Goal: Task Accomplishment & Management: Use online tool/utility

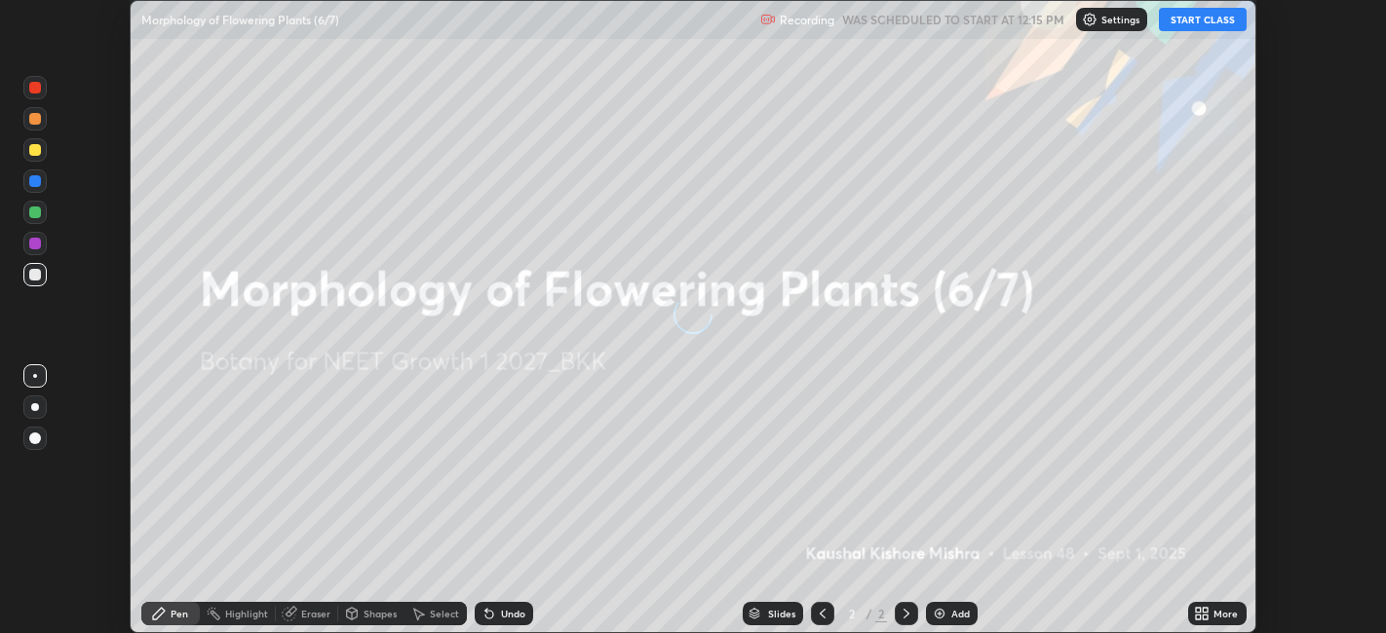
scroll to position [633, 1385]
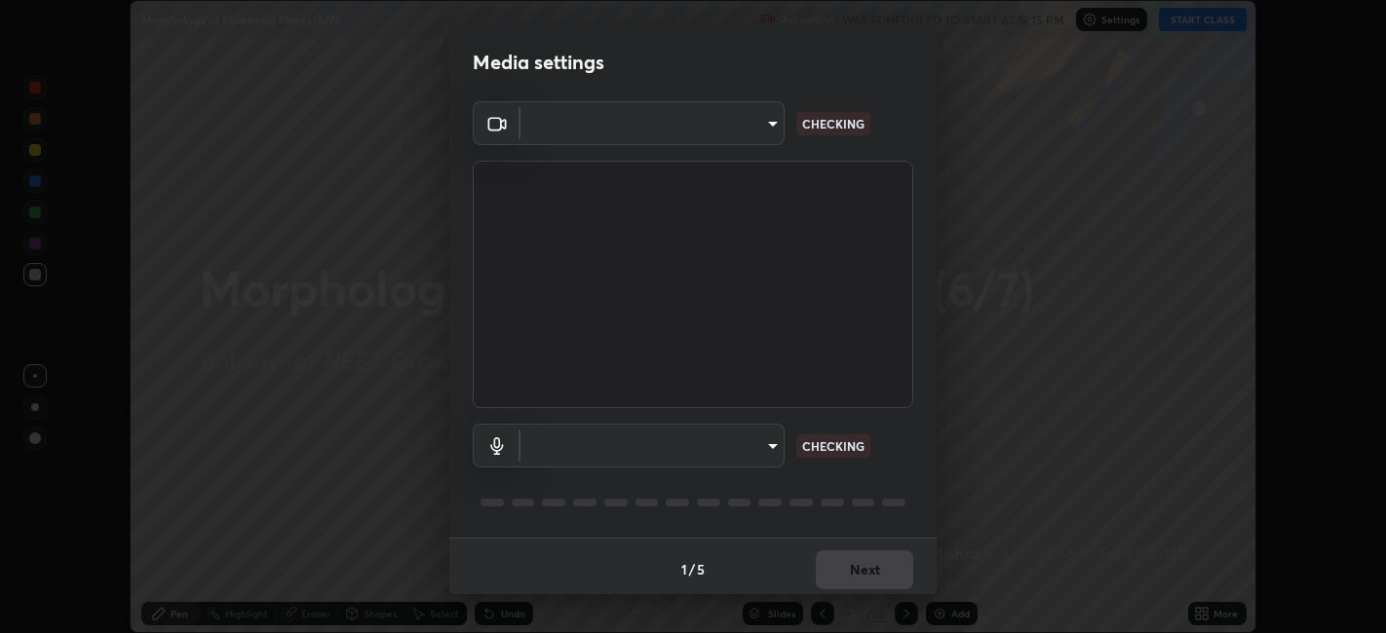
type input "052f9b30e05f62bb2e590cb50044ac96a00de3eab8a32c7a625fc31ec407be61"
click at [690, 443] on body "Erase all Morphology of Flowering Plants (6/7) Recording WAS SCHEDULED TO START…" at bounding box center [693, 316] width 1386 height 633
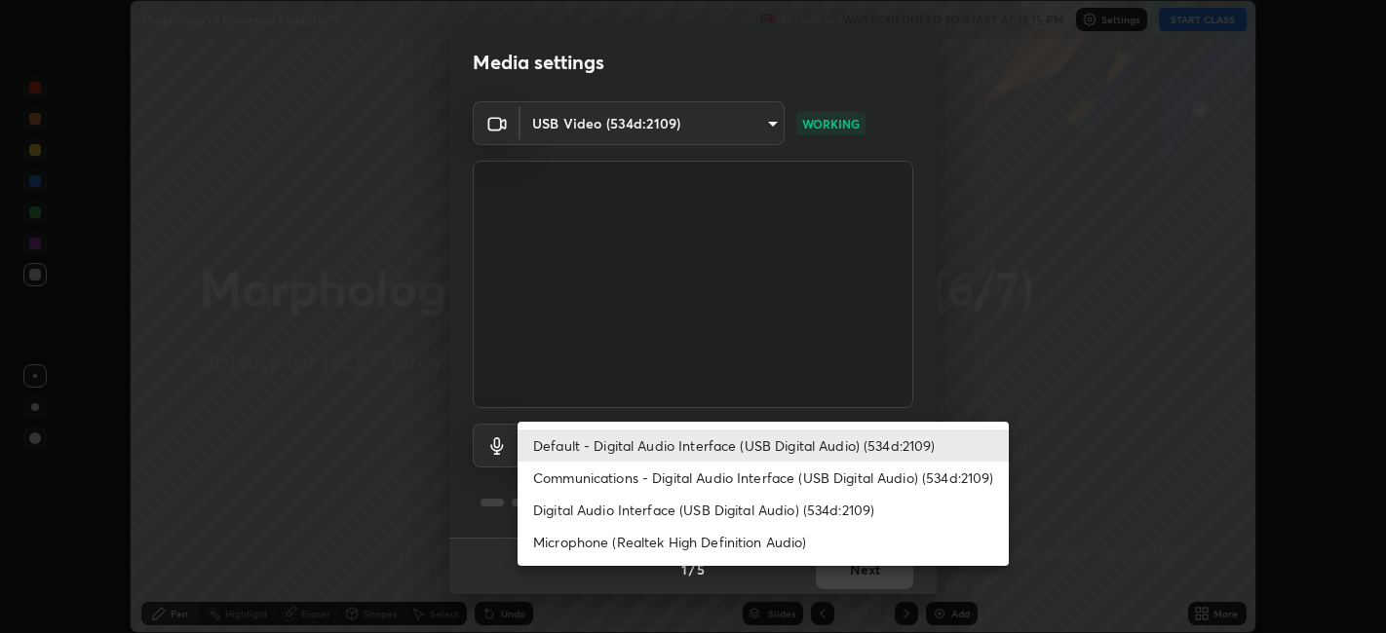
click at [635, 543] on li "Microphone (Realtek High Definition Audio)" at bounding box center [762, 542] width 491 height 32
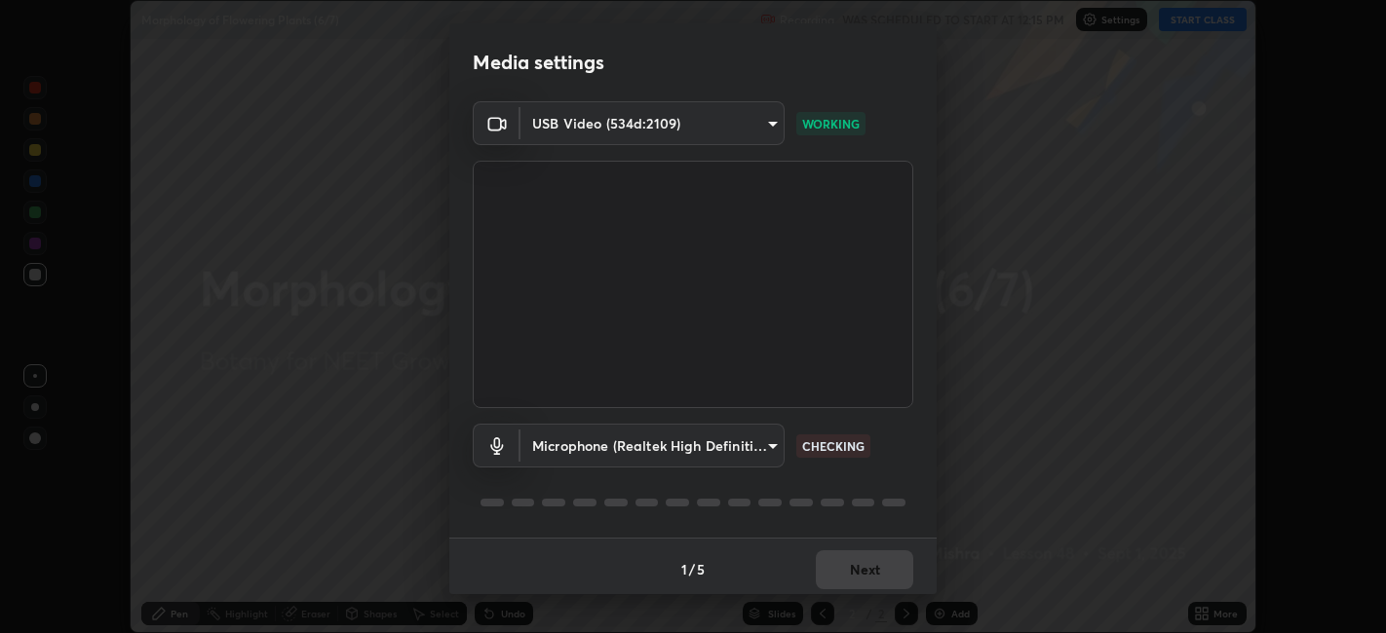
click at [643, 441] on body "Erase all Morphology of Flowering Plants (6/7) Recording WAS SCHEDULED TO START…" at bounding box center [693, 316] width 1386 height 633
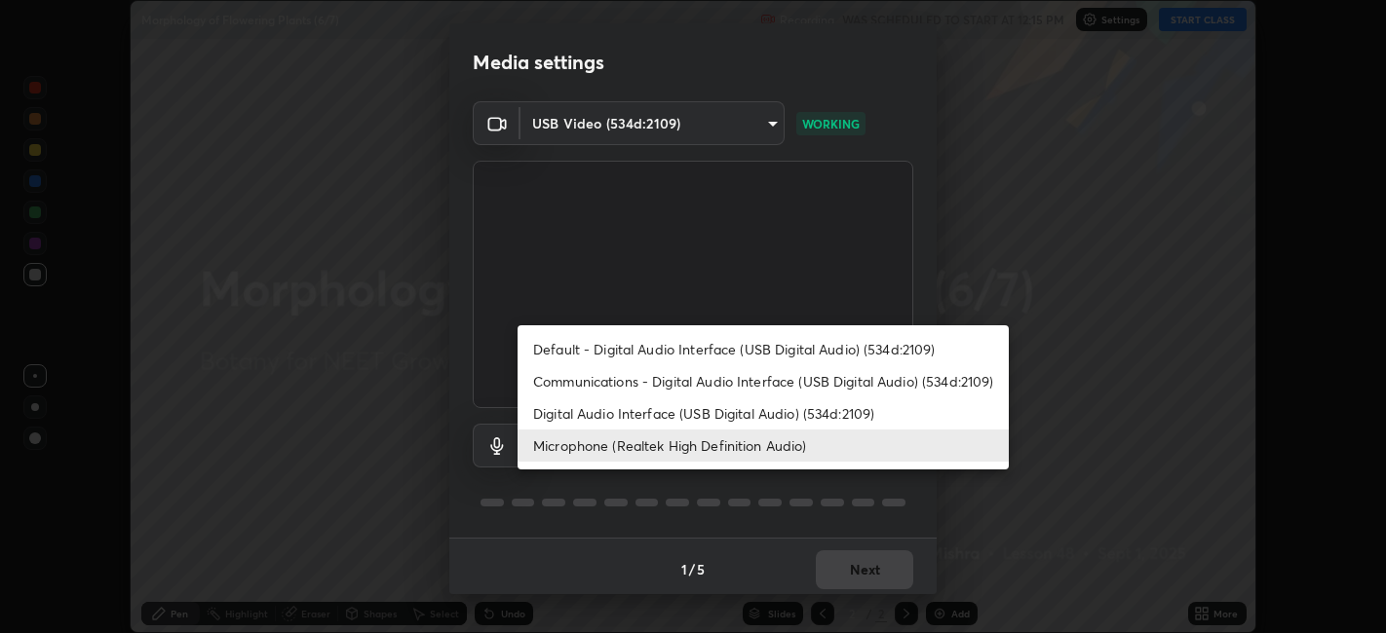
click at [634, 413] on li "Digital Audio Interface (USB Digital Audio) (534d:2109)" at bounding box center [762, 414] width 491 height 32
type input "d4e77482d79dcf661eda7fa385dedce988b724b03d009578e2ae1692d1594c49"
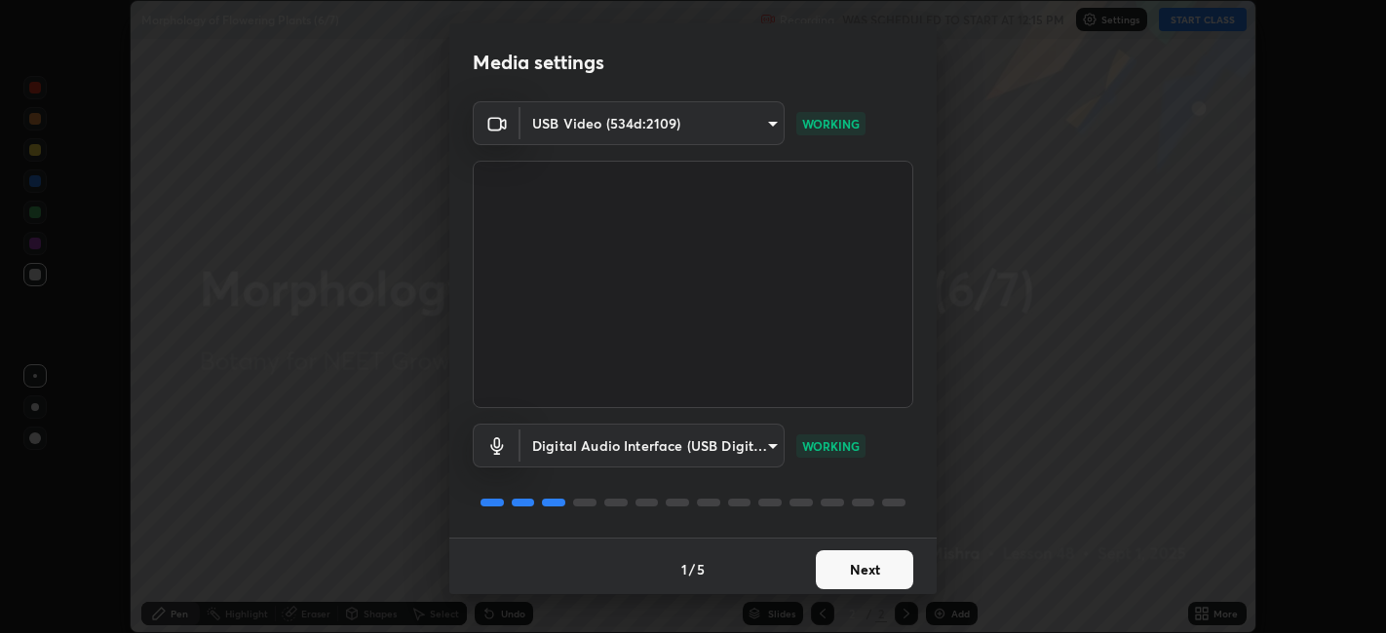
click at [872, 561] on button "Next" at bounding box center [864, 570] width 97 height 39
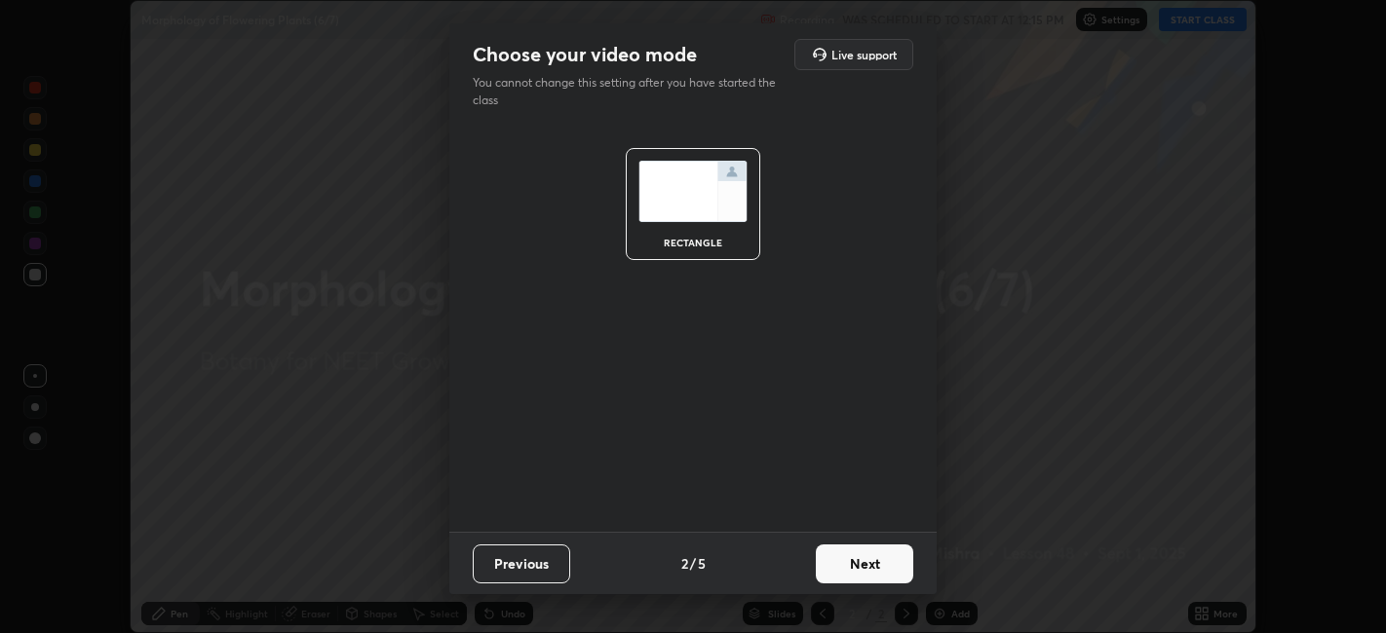
click at [872, 561] on button "Next" at bounding box center [864, 564] width 97 height 39
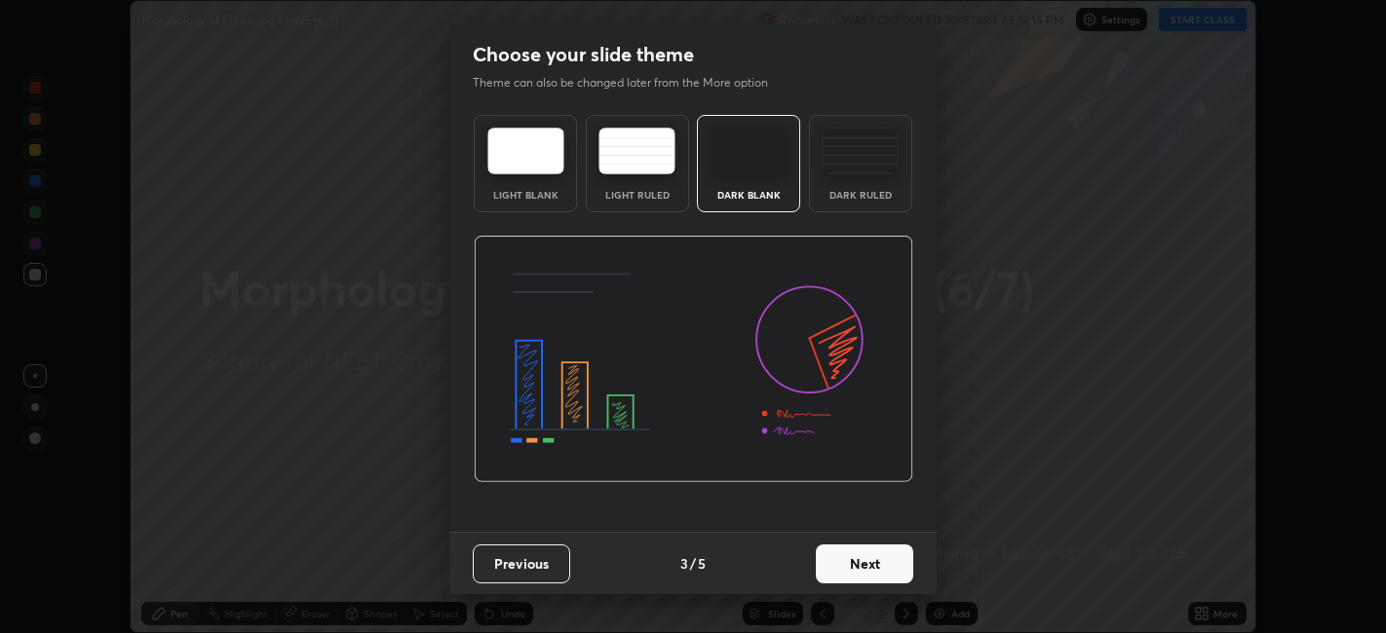
click at [873, 565] on button "Next" at bounding box center [864, 564] width 97 height 39
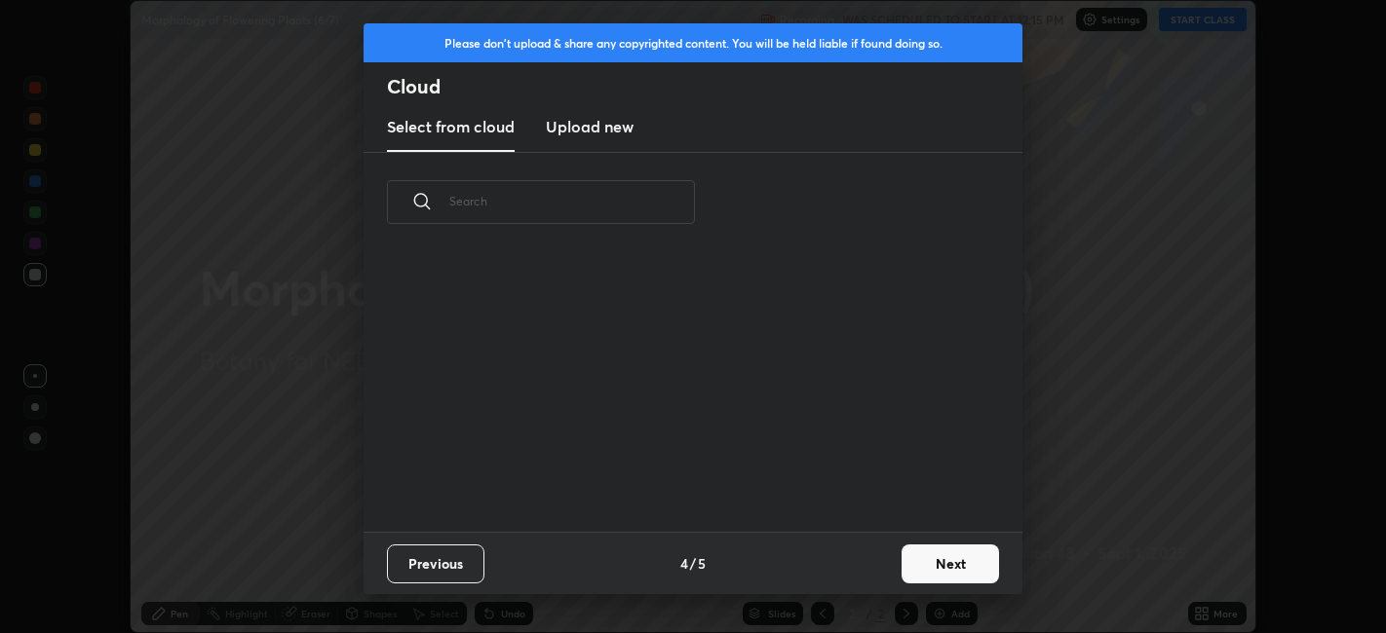
click at [943, 566] on button "Next" at bounding box center [949, 564] width 97 height 39
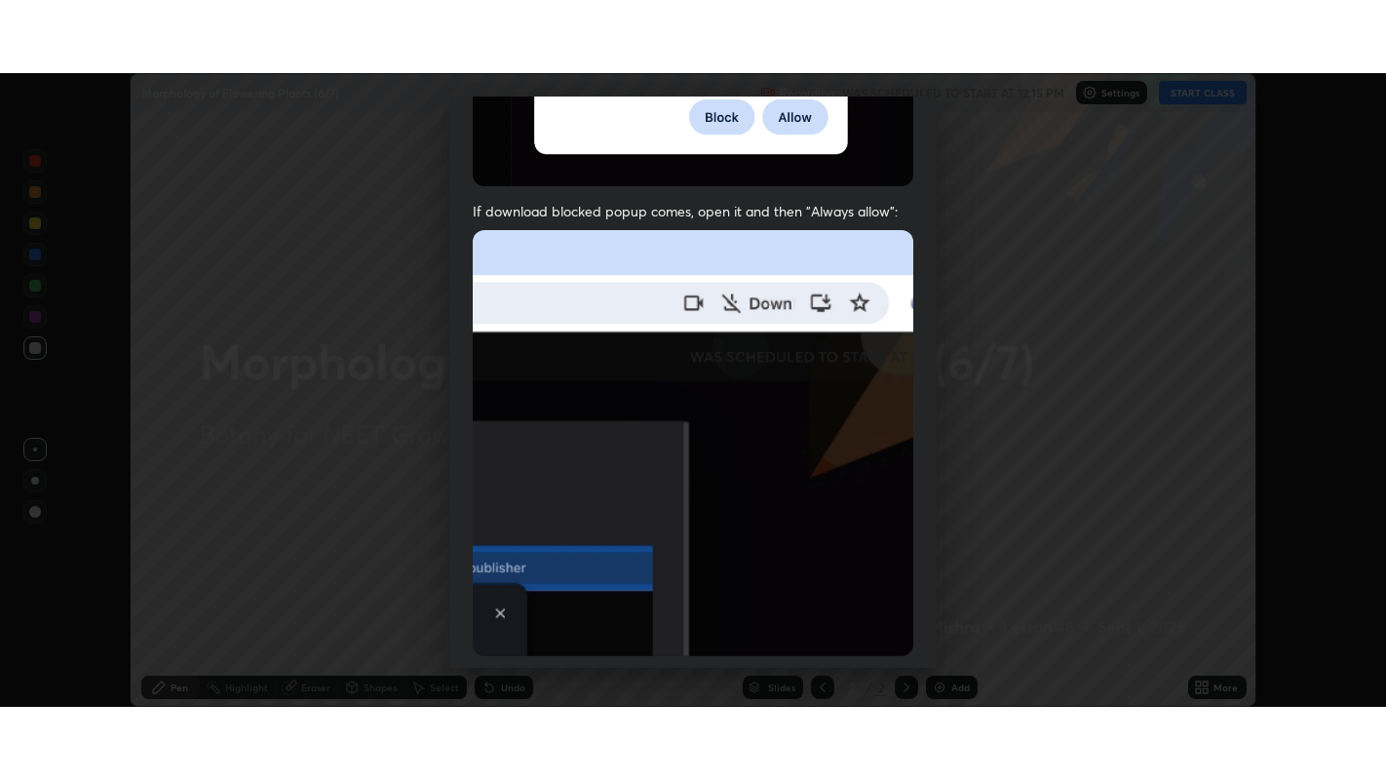
scroll to position [402, 0]
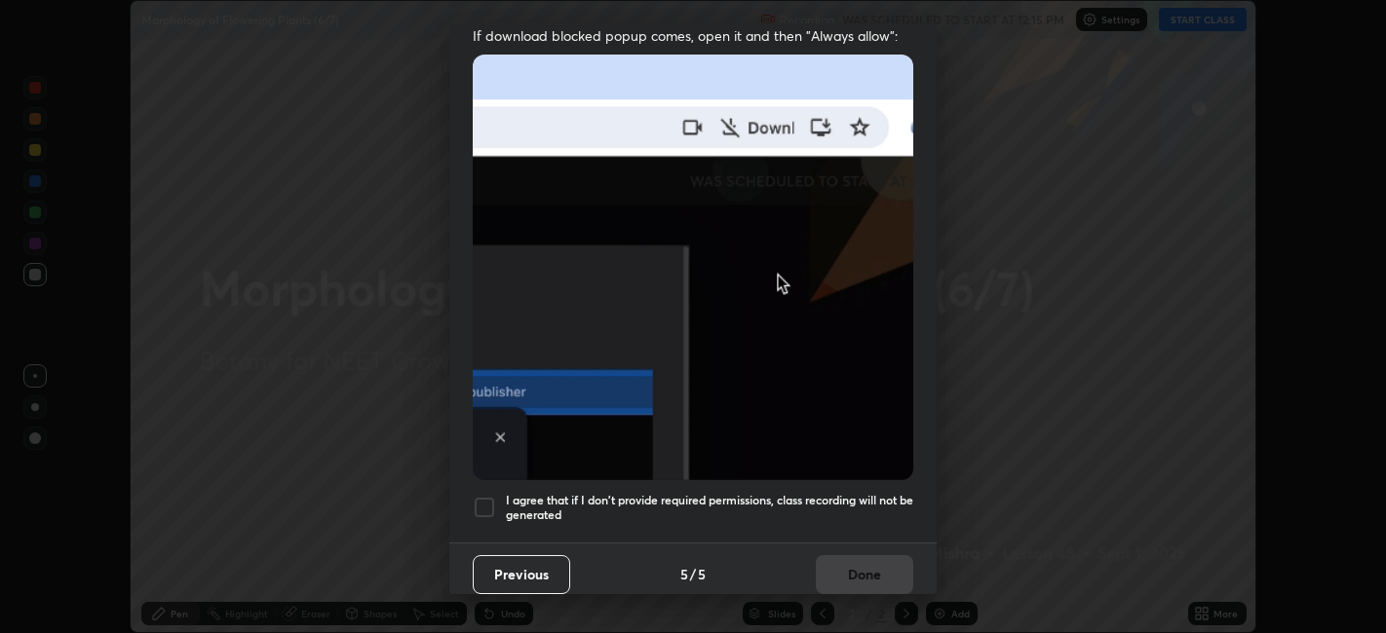
click at [484, 496] on div at bounding box center [484, 507] width 23 height 23
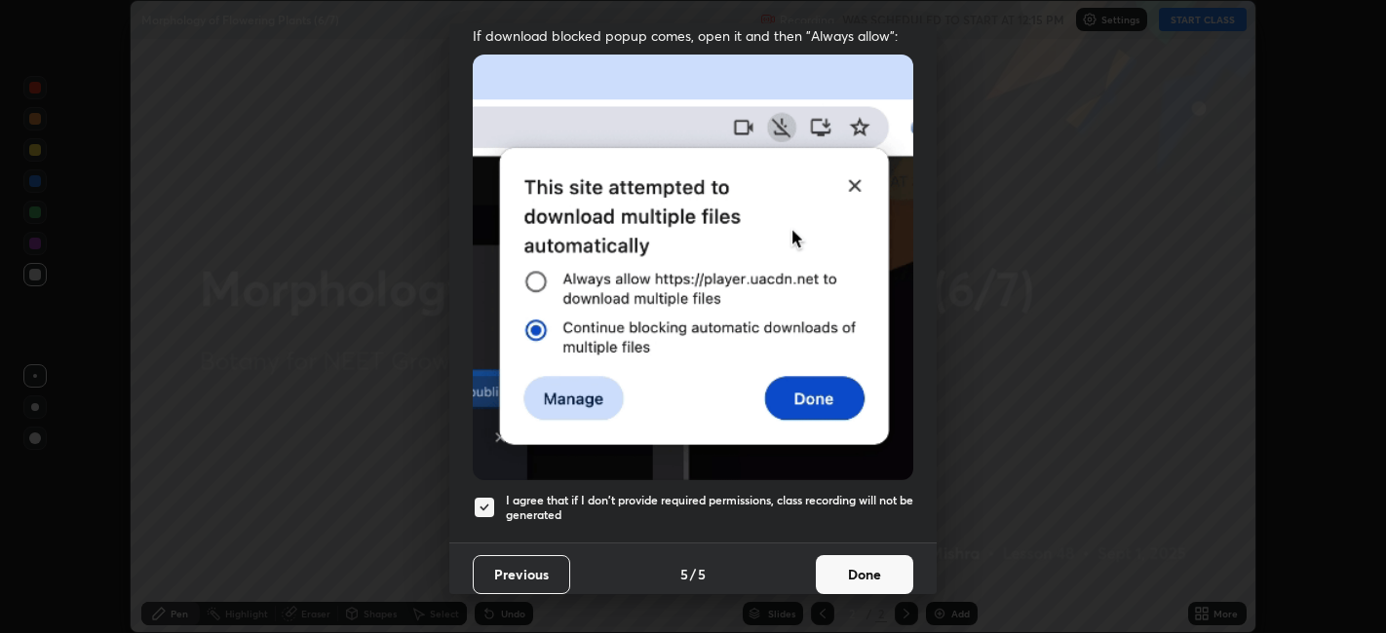
click at [859, 562] on button "Done" at bounding box center [864, 574] width 97 height 39
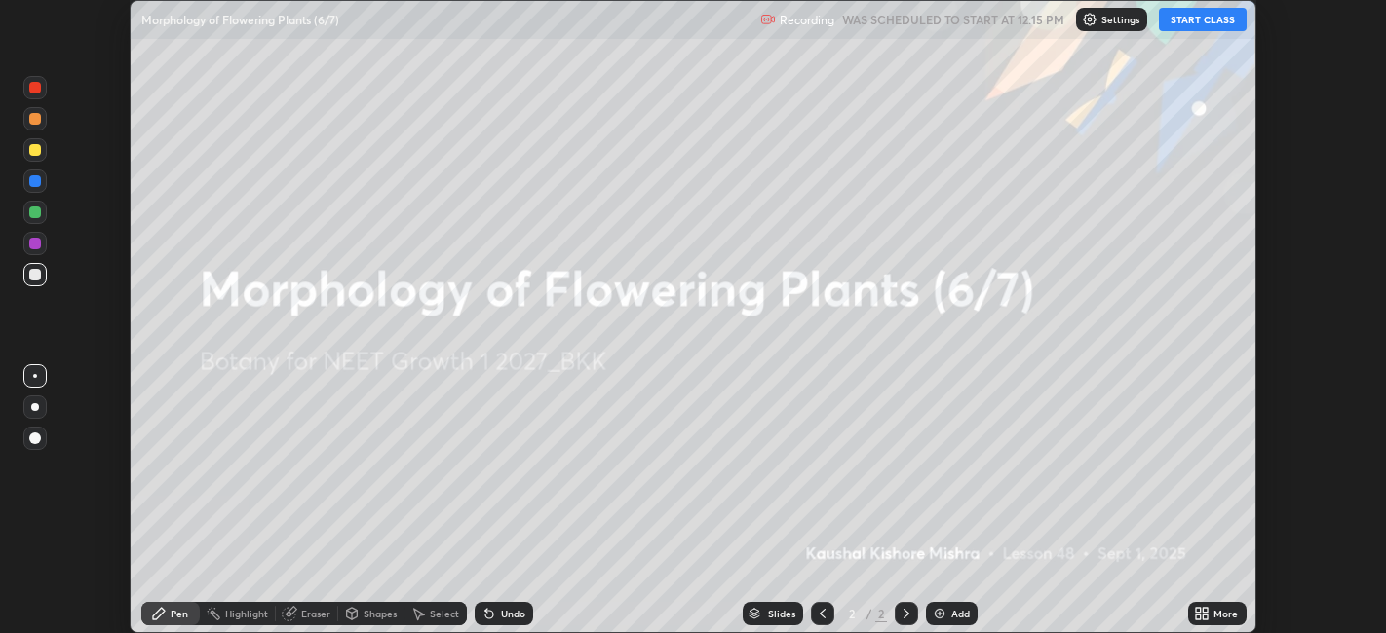
click at [1206, 617] on icon at bounding box center [1205, 617] width 5 height 5
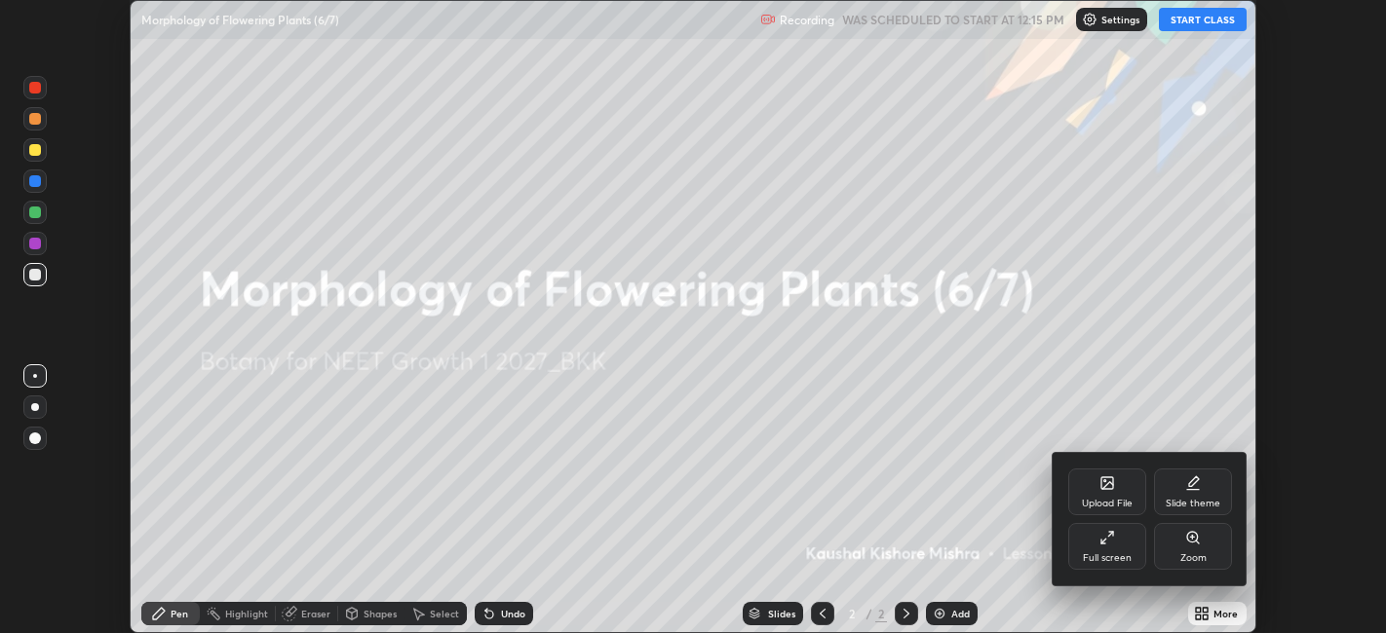
click at [1108, 543] on icon at bounding box center [1107, 538] width 16 height 16
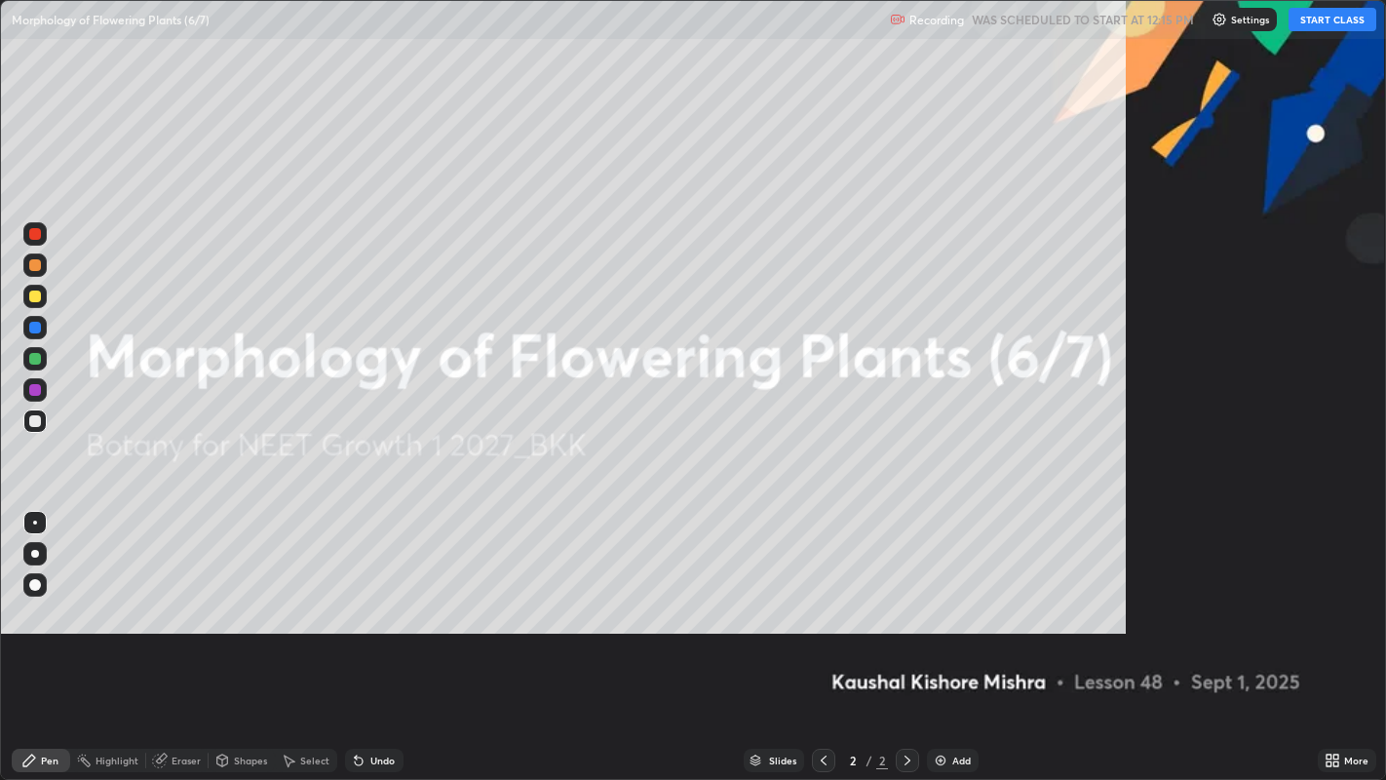
scroll to position [780, 1386]
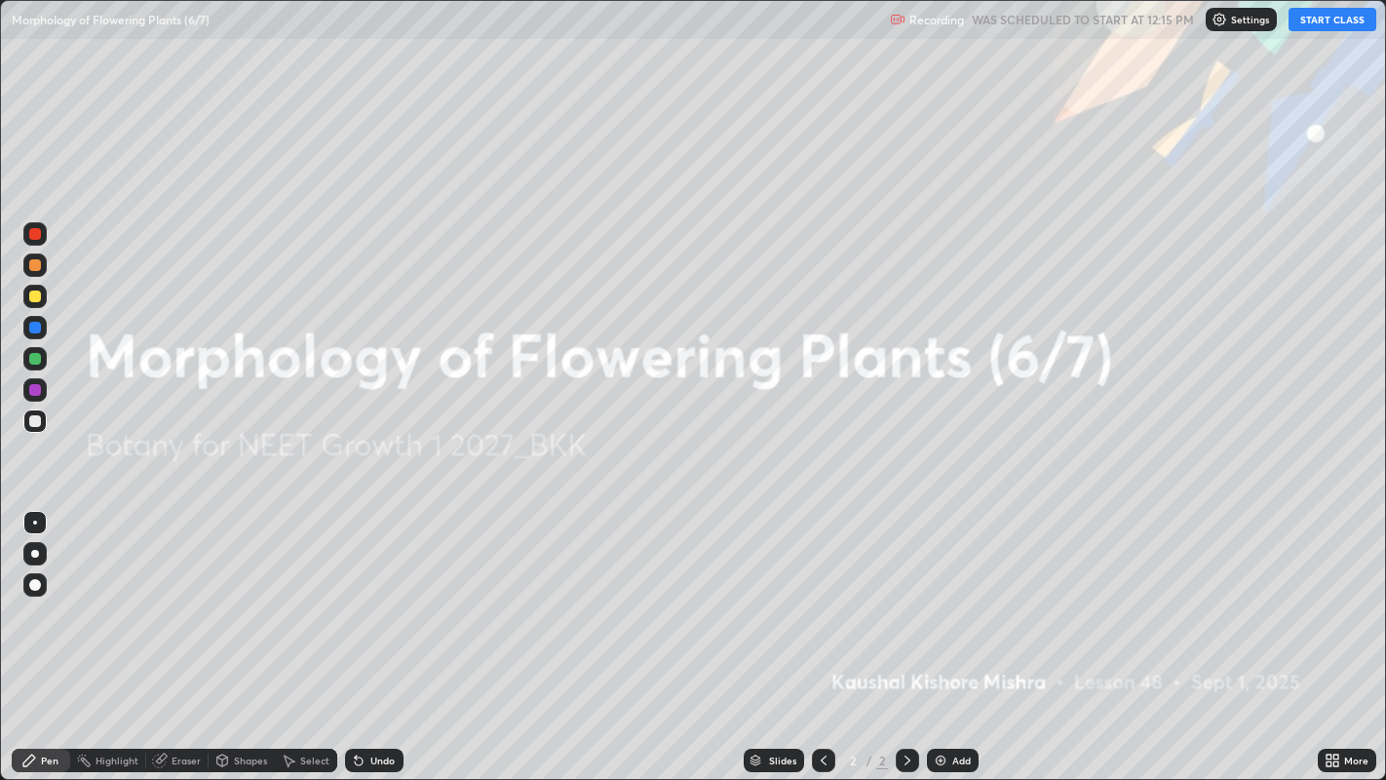
click at [1314, 20] on button "START CLASS" at bounding box center [1332, 19] width 88 height 23
click at [947, 632] on div "Add" at bounding box center [953, 759] width 52 height 23
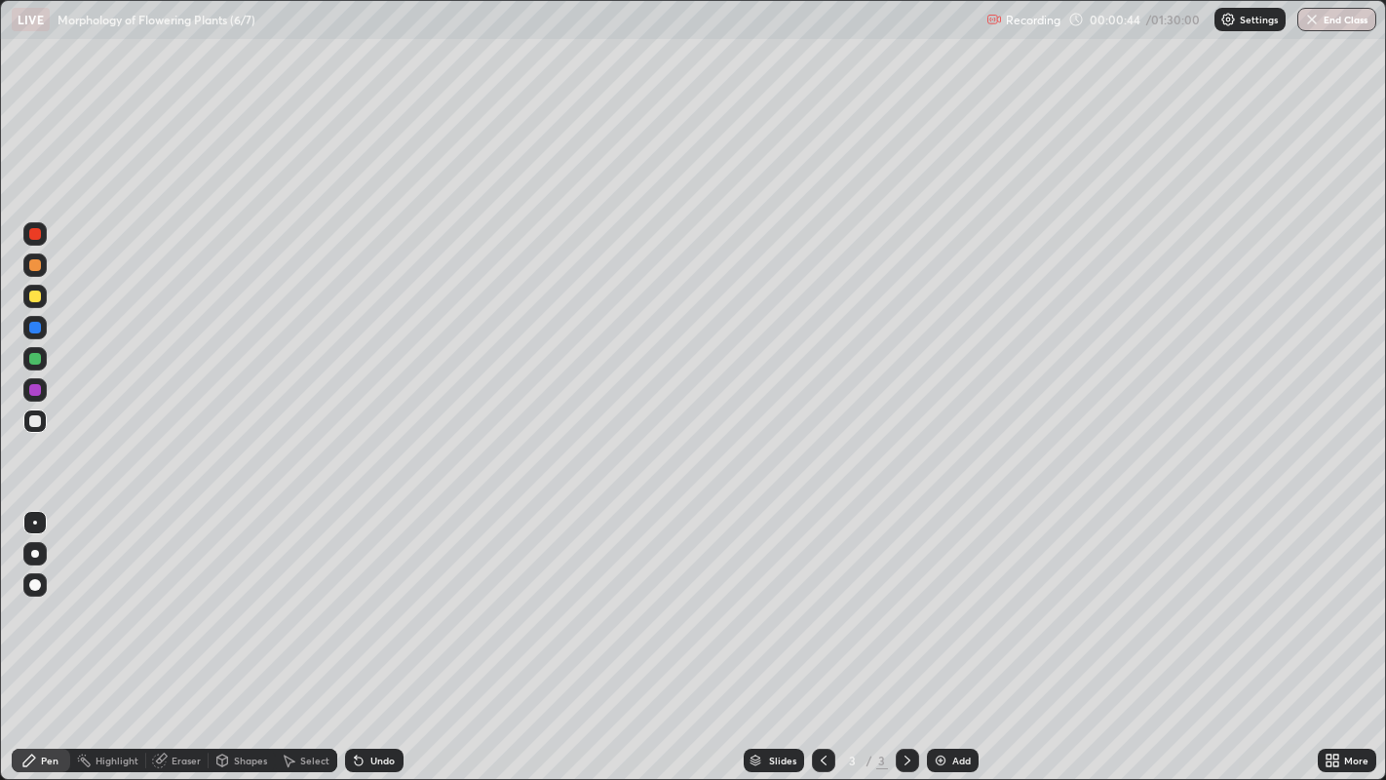
click at [35, 297] on div at bounding box center [35, 296] width 12 height 12
click at [36, 420] on div at bounding box center [35, 421] width 12 height 12
click at [34, 361] on div at bounding box center [35, 359] width 12 height 12
click at [34, 421] on div at bounding box center [35, 421] width 12 height 12
click at [38, 362] on div at bounding box center [35, 359] width 12 height 12
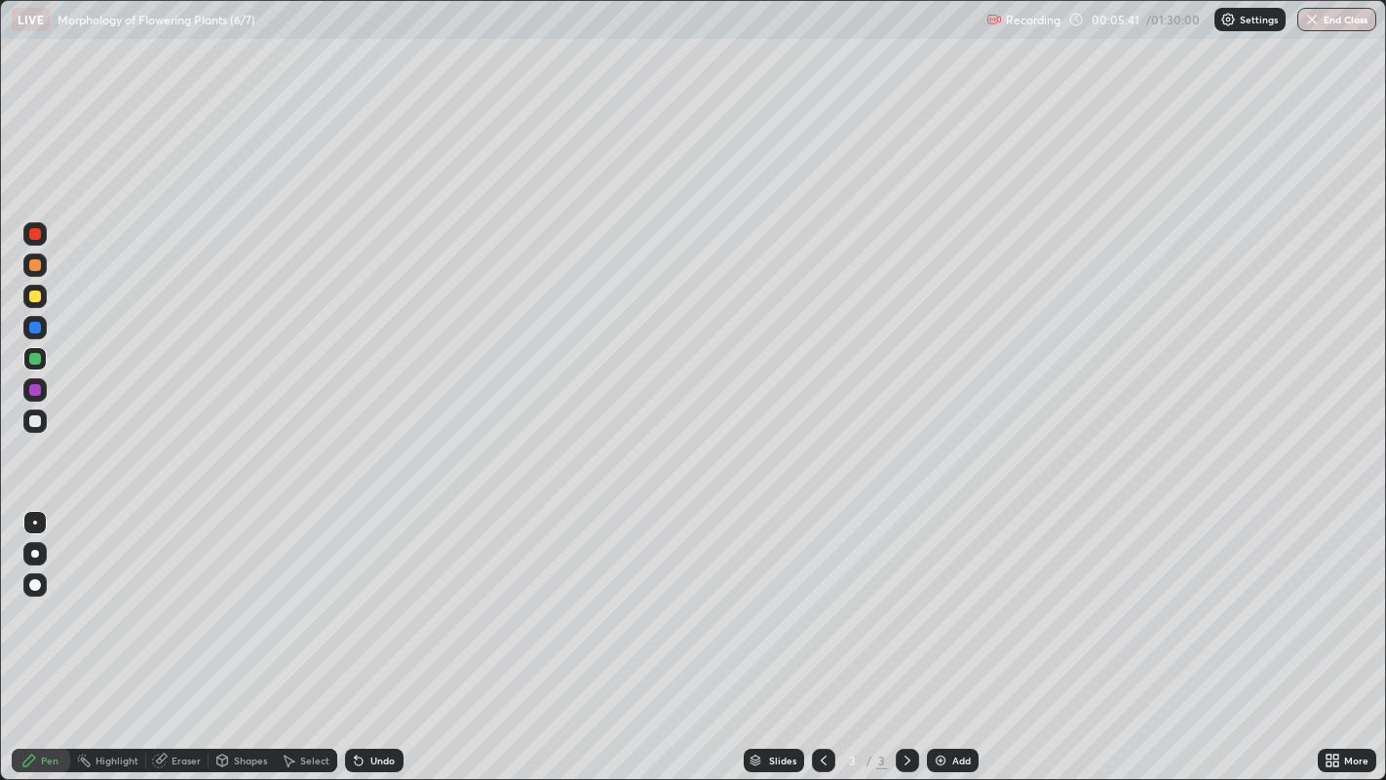
click at [32, 423] on div at bounding box center [35, 421] width 12 height 12
click at [35, 358] on div at bounding box center [35, 359] width 12 height 12
click at [946, 632] on div "Add" at bounding box center [953, 759] width 52 height 23
click at [35, 295] on div at bounding box center [35, 296] width 12 height 12
click at [33, 424] on div at bounding box center [35, 421] width 12 height 12
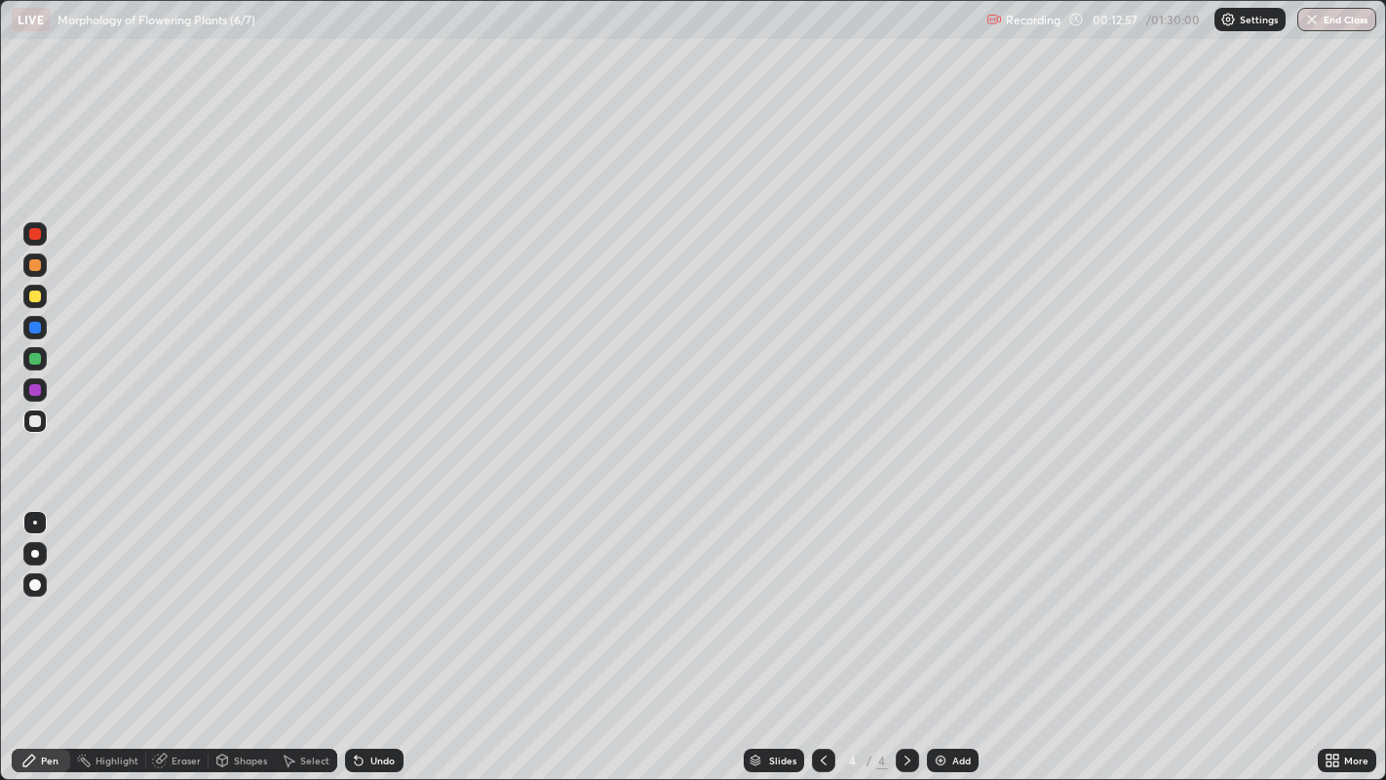
click at [40, 301] on div at bounding box center [34, 296] width 23 height 23
click at [38, 362] on div at bounding box center [35, 359] width 12 height 12
click at [37, 296] on div at bounding box center [35, 296] width 12 height 12
click at [32, 390] on div at bounding box center [35, 390] width 12 height 12
click at [33, 359] on div at bounding box center [35, 359] width 12 height 12
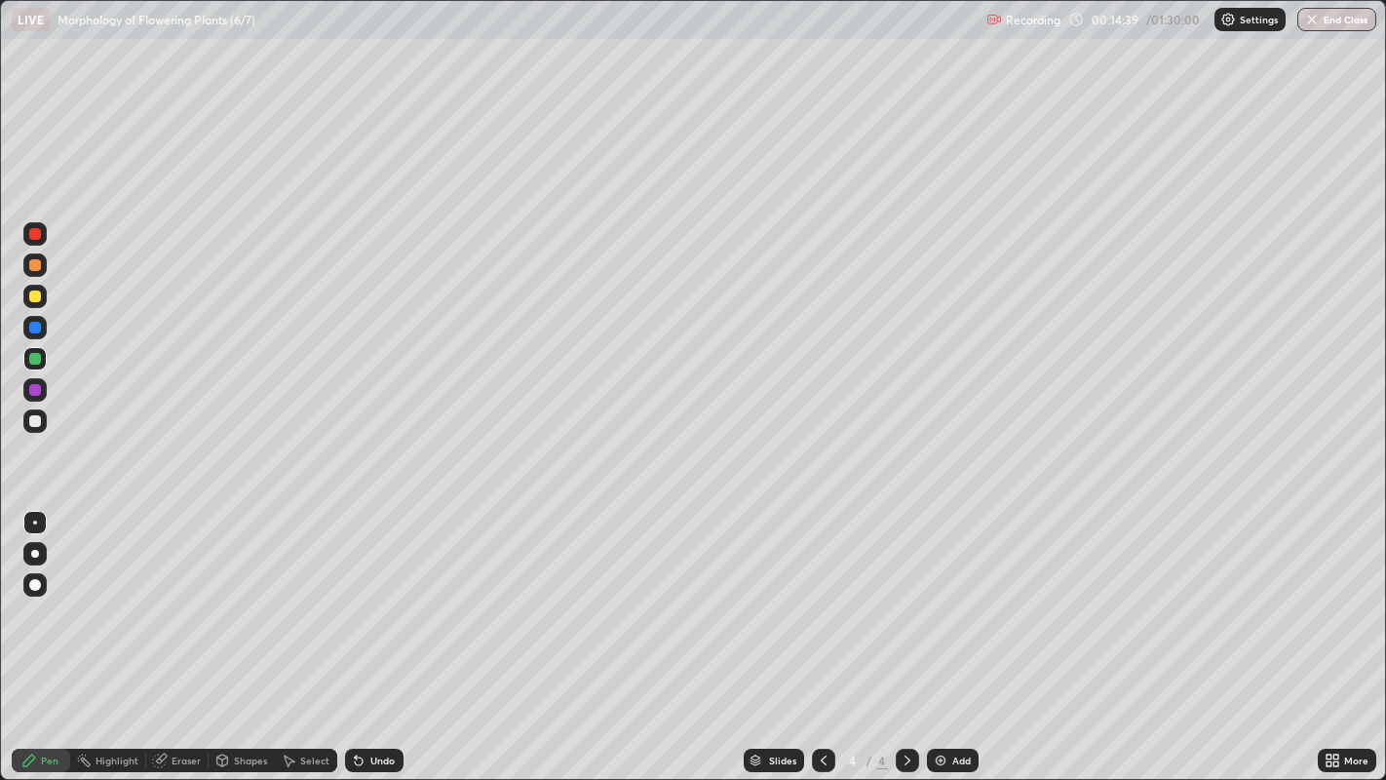
click at [46, 296] on div at bounding box center [34, 296] width 23 height 23
click at [40, 392] on div at bounding box center [34, 389] width 23 height 23
click at [36, 358] on div at bounding box center [35, 359] width 12 height 12
click at [39, 299] on div at bounding box center [35, 296] width 12 height 12
click at [39, 390] on div at bounding box center [35, 390] width 12 height 12
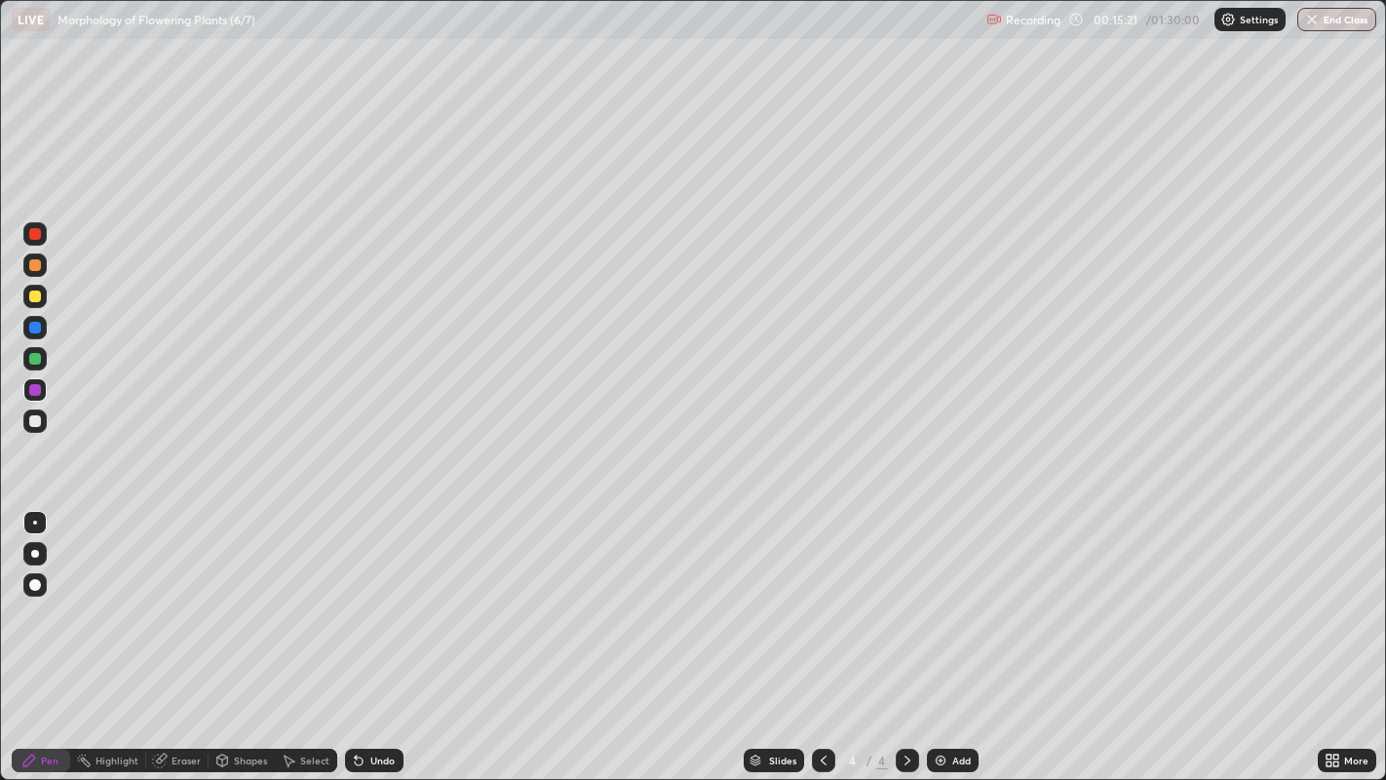
click at [36, 358] on div at bounding box center [35, 359] width 12 height 12
click at [39, 329] on div at bounding box center [35, 328] width 12 height 12
click at [934, 632] on img at bounding box center [941, 760] width 16 height 16
click at [39, 424] on div at bounding box center [35, 421] width 12 height 12
click at [36, 358] on div at bounding box center [35, 359] width 12 height 12
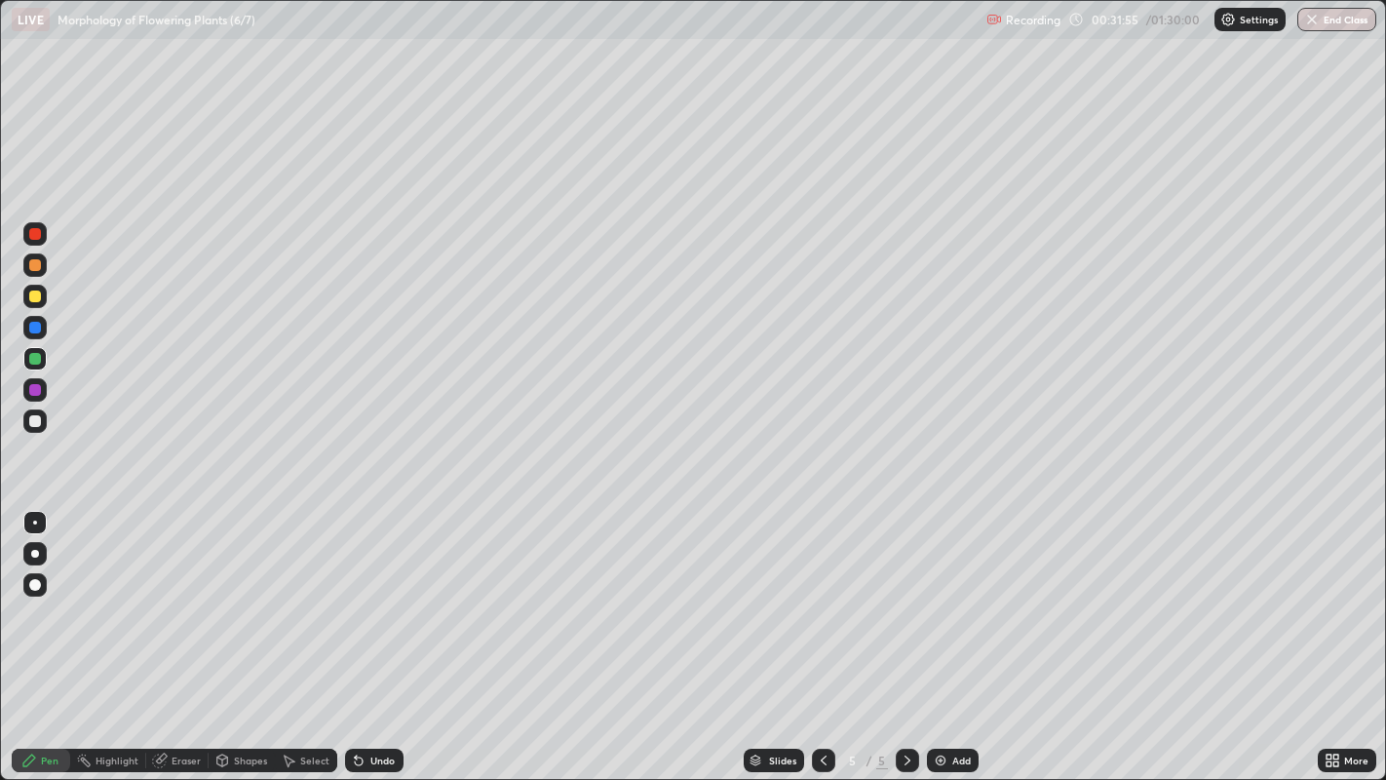
click at [36, 296] on div at bounding box center [35, 296] width 12 height 12
click at [34, 420] on div at bounding box center [35, 421] width 12 height 12
click at [37, 423] on div at bounding box center [35, 421] width 12 height 12
click at [39, 297] on div at bounding box center [35, 296] width 12 height 12
click at [943, 632] on img at bounding box center [941, 760] width 16 height 16
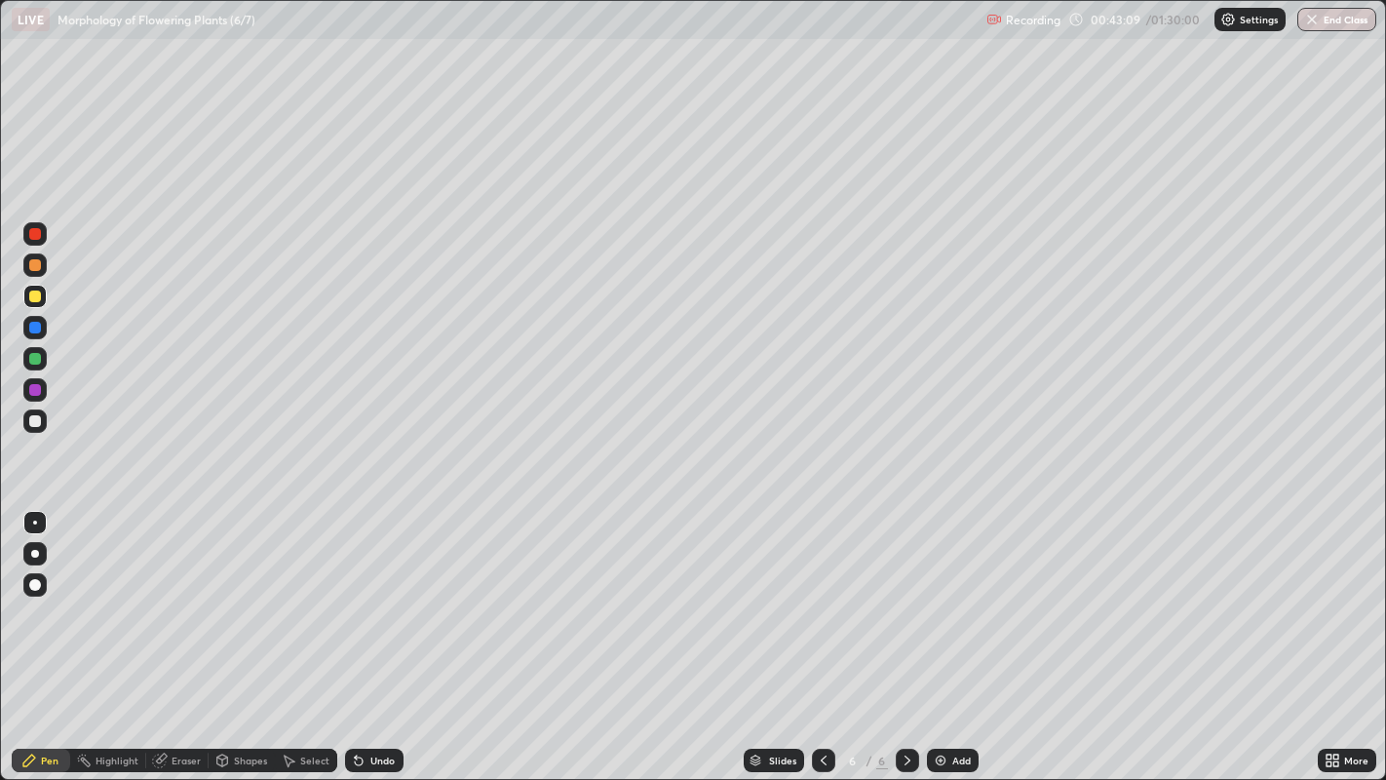
click at [34, 296] on div at bounding box center [35, 296] width 12 height 12
click at [38, 360] on div at bounding box center [35, 359] width 12 height 12
click at [34, 422] on div at bounding box center [35, 421] width 12 height 12
click at [39, 362] on div at bounding box center [35, 359] width 12 height 12
click at [37, 302] on div at bounding box center [34, 296] width 23 height 23
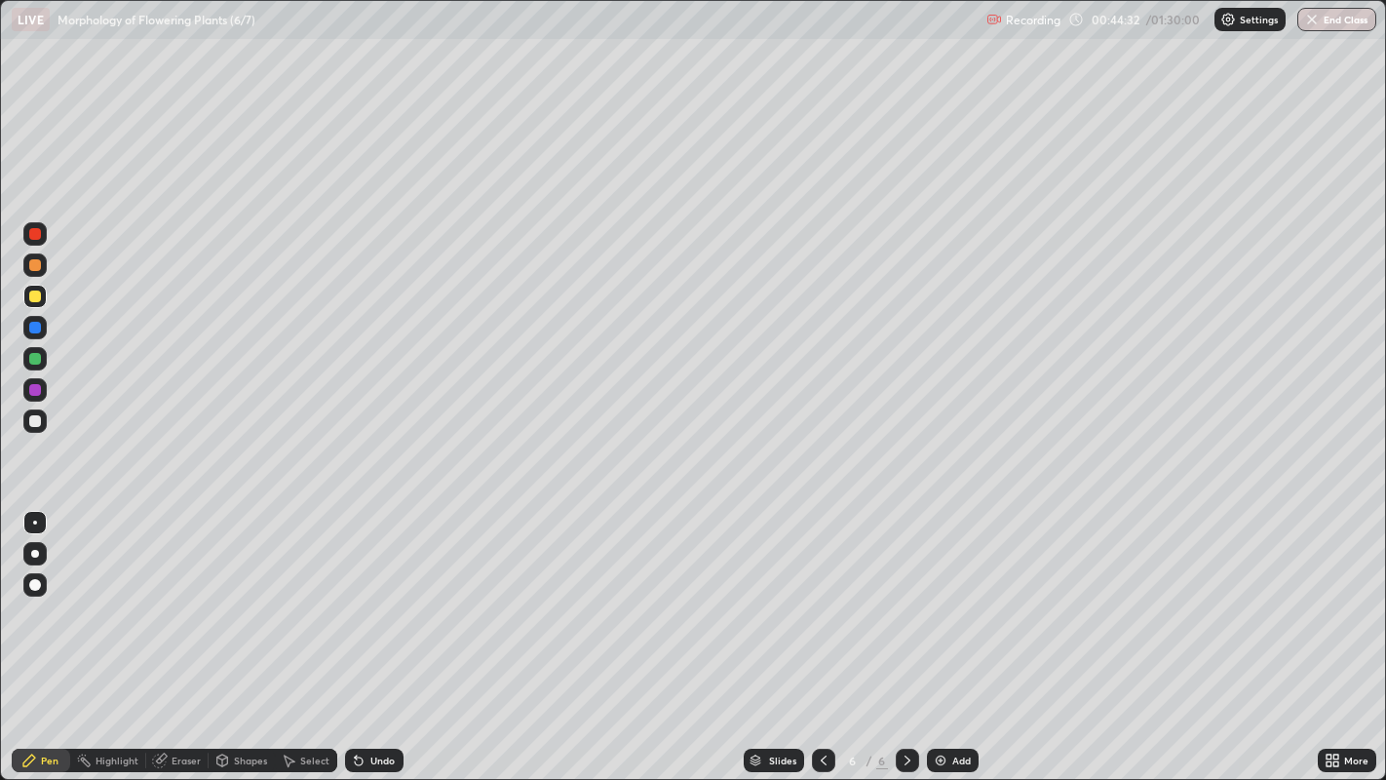
click at [177, 632] on div "Eraser" at bounding box center [186, 760] width 29 height 10
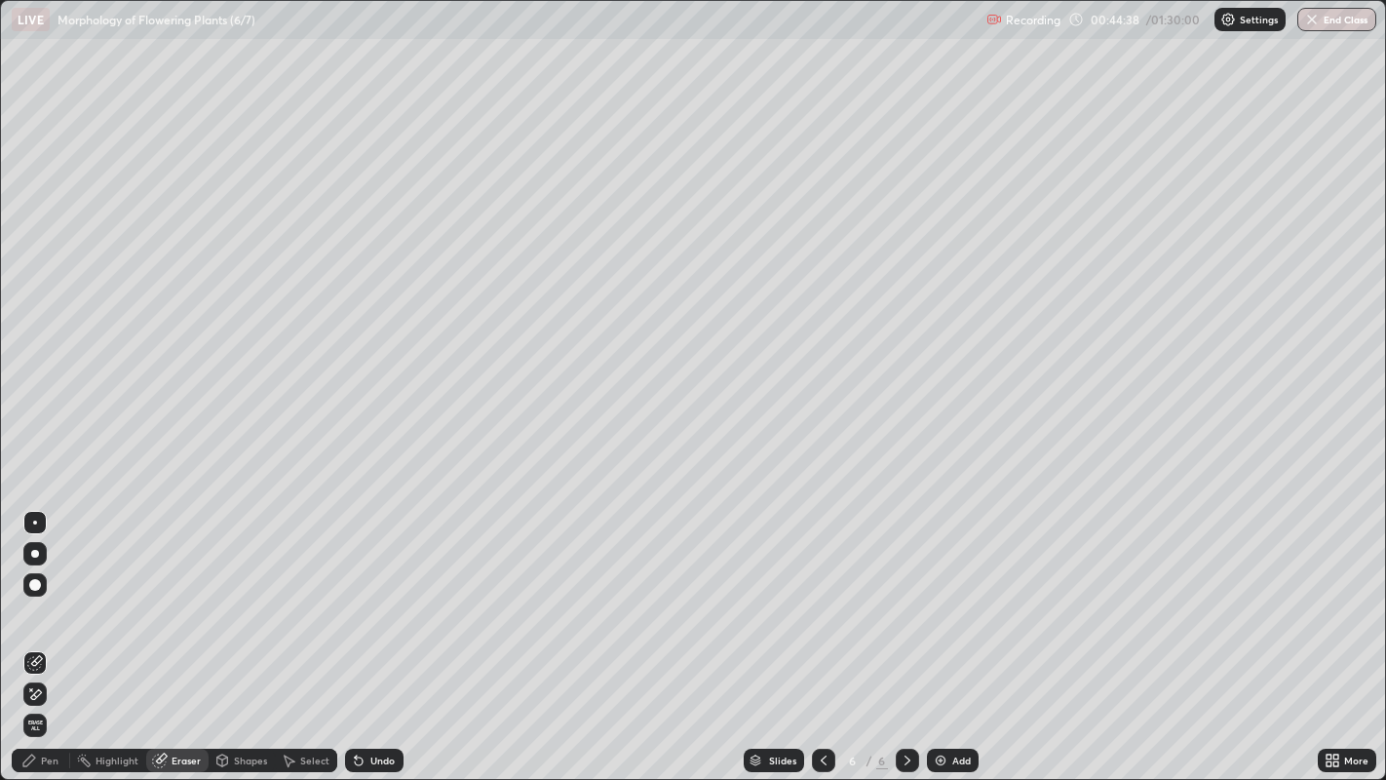
click at [46, 632] on div "Pen" at bounding box center [50, 760] width 18 height 10
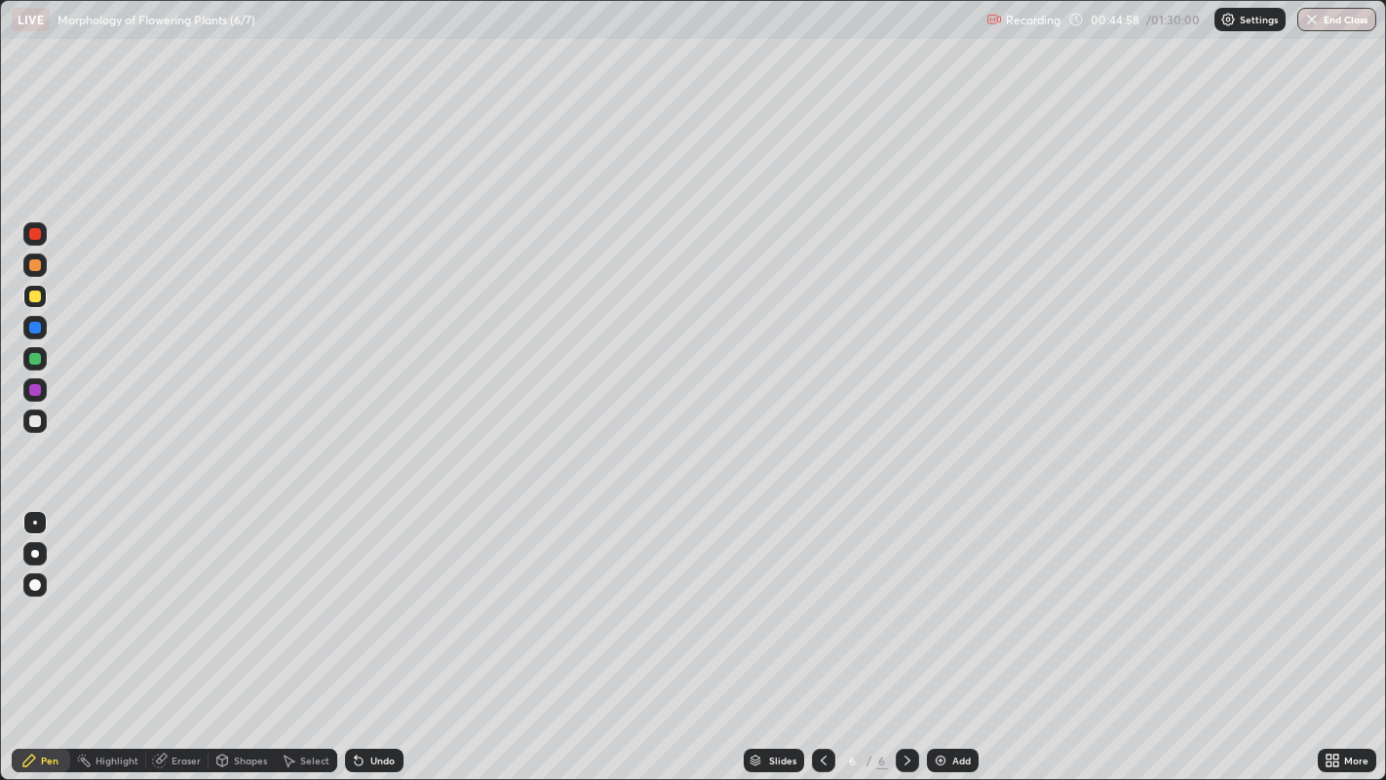
click at [36, 421] on div at bounding box center [35, 421] width 12 height 12
click at [33, 361] on div at bounding box center [35, 359] width 12 height 12
click at [31, 294] on div at bounding box center [35, 296] width 12 height 12
click at [36, 420] on div at bounding box center [35, 421] width 12 height 12
click at [35, 358] on div at bounding box center [35, 359] width 12 height 12
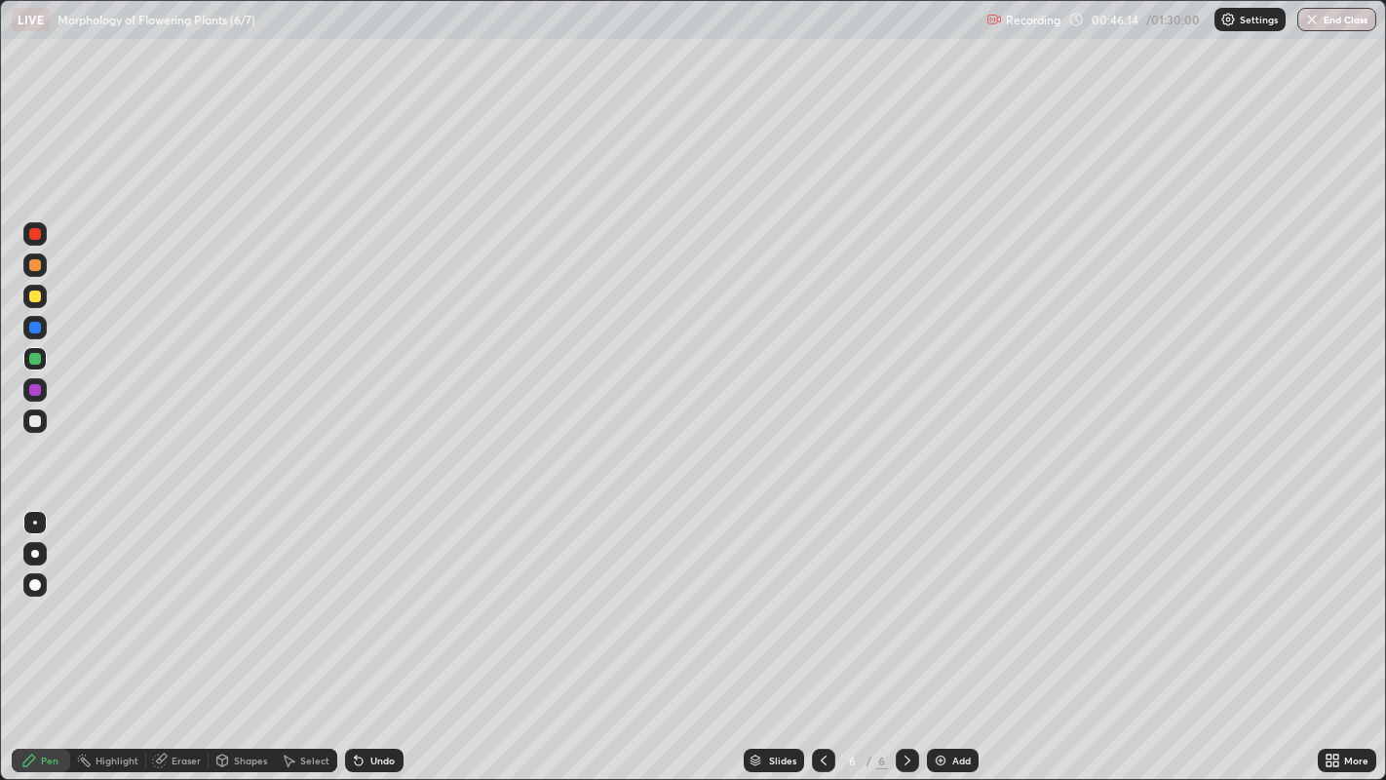
click at [40, 299] on div at bounding box center [34, 296] width 23 height 23
click at [186, 632] on div "Eraser" at bounding box center [186, 760] width 29 height 10
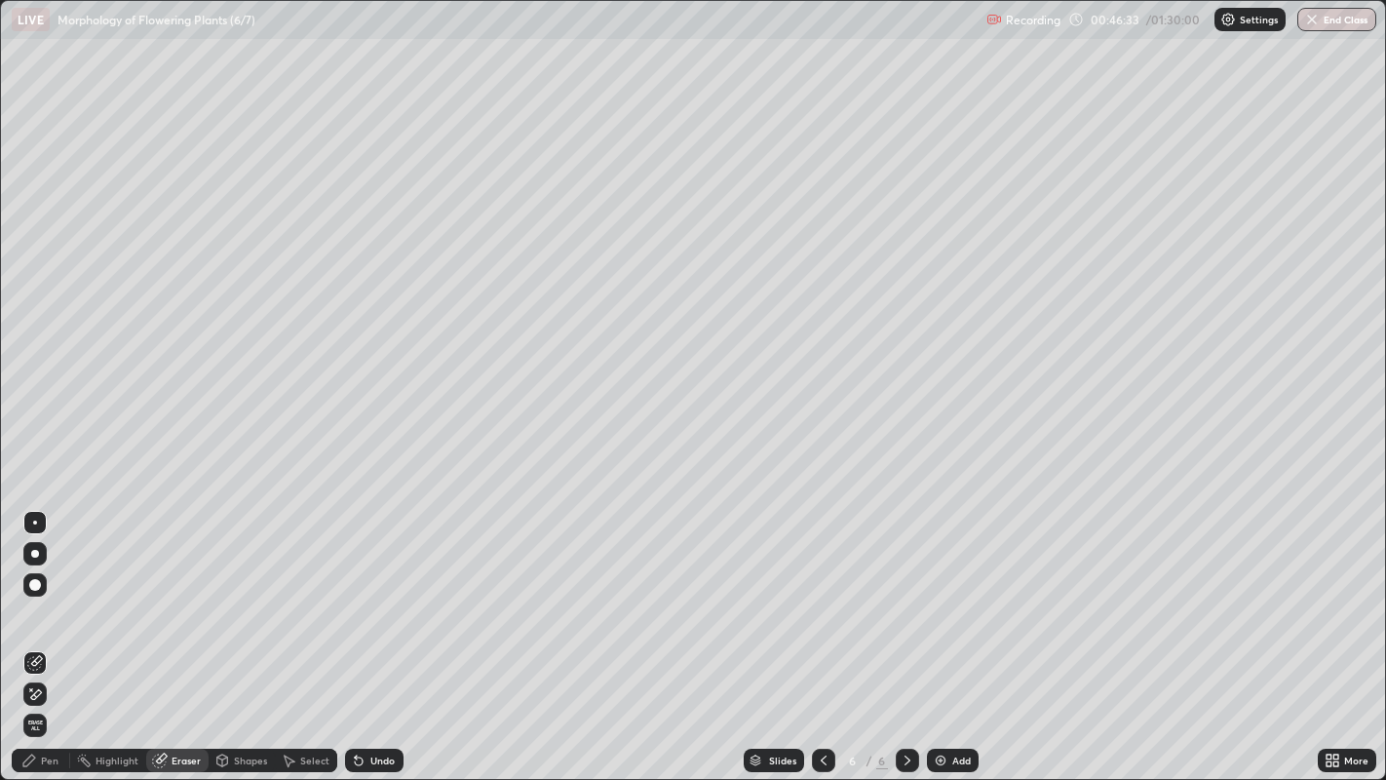
click at [54, 632] on div "Pen" at bounding box center [50, 760] width 18 height 10
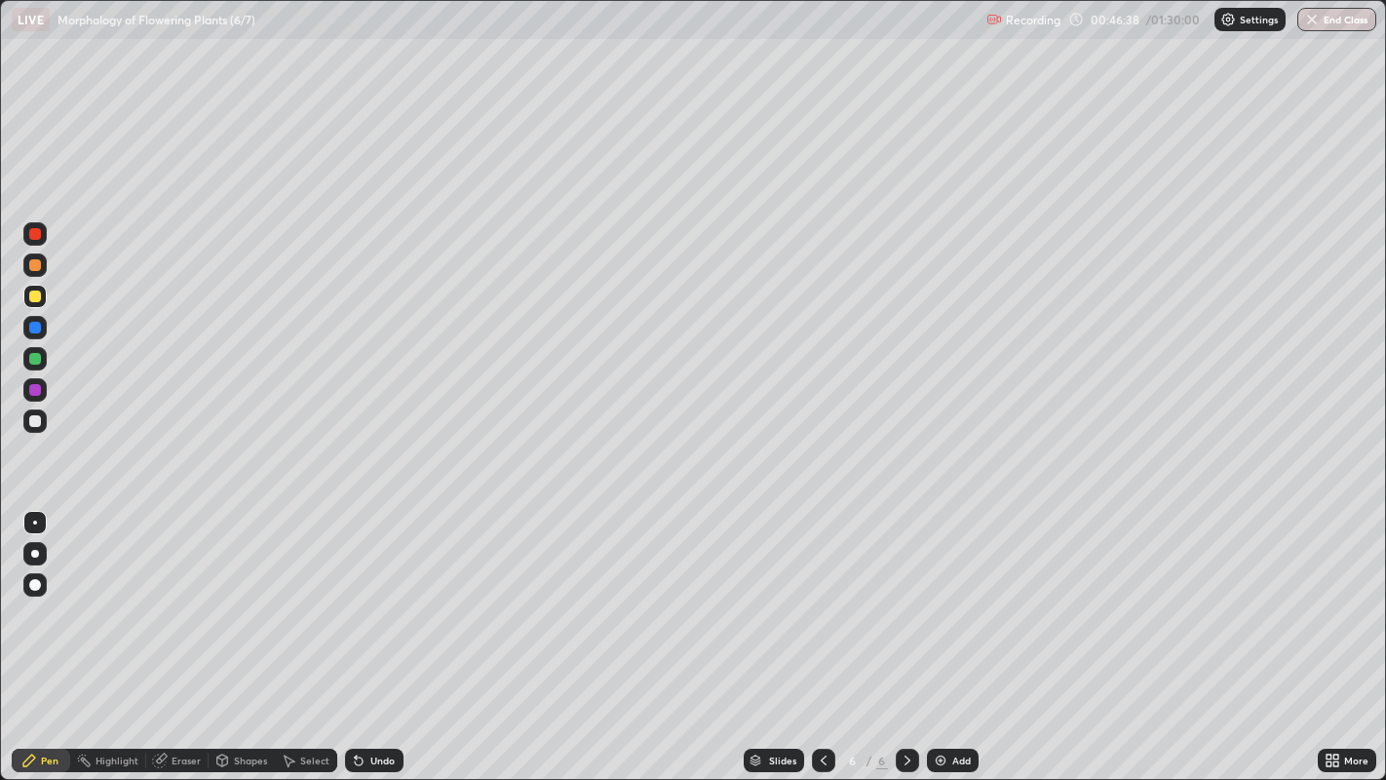
click at [182, 632] on div "Eraser" at bounding box center [177, 759] width 62 height 23
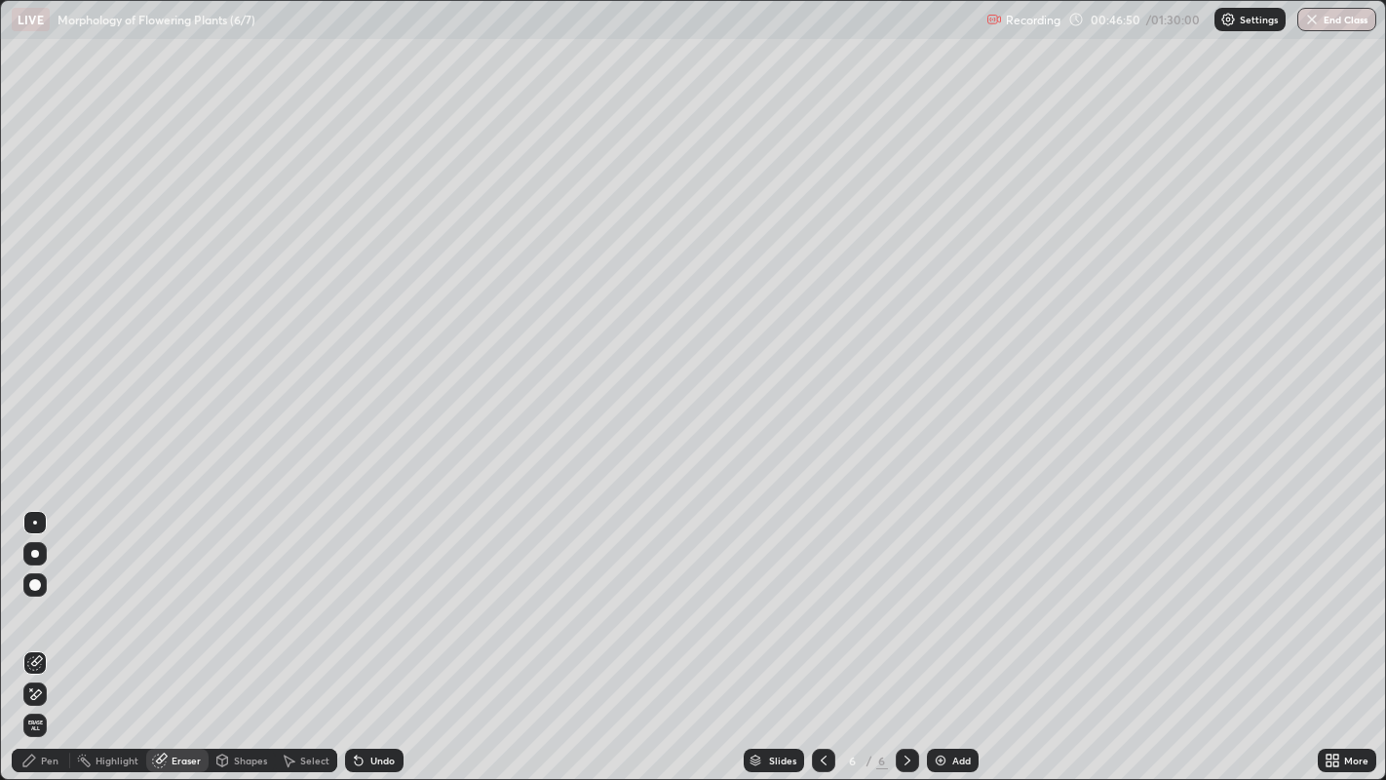
click at [56, 632] on div "Pen" at bounding box center [50, 760] width 18 height 10
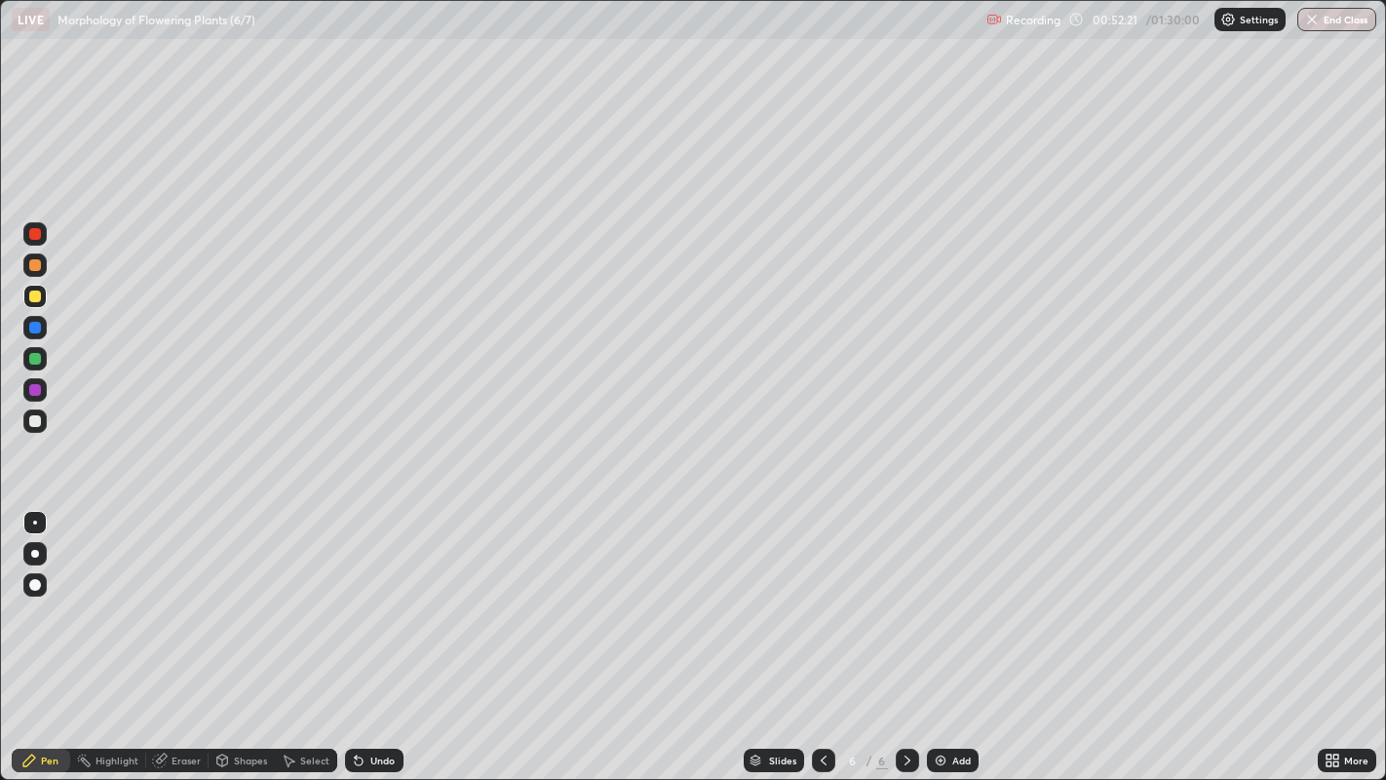
click at [34, 394] on div at bounding box center [35, 390] width 12 height 12
click at [36, 420] on div at bounding box center [35, 421] width 12 height 12
click at [938, 632] on img at bounding box center [941, 760] width 16 height 16
click at [34, 297] on div at bounding box center [35, 296] width 12 height 12
click at [35, 420] on div at bounding box center [35, 421] width 12 height 12
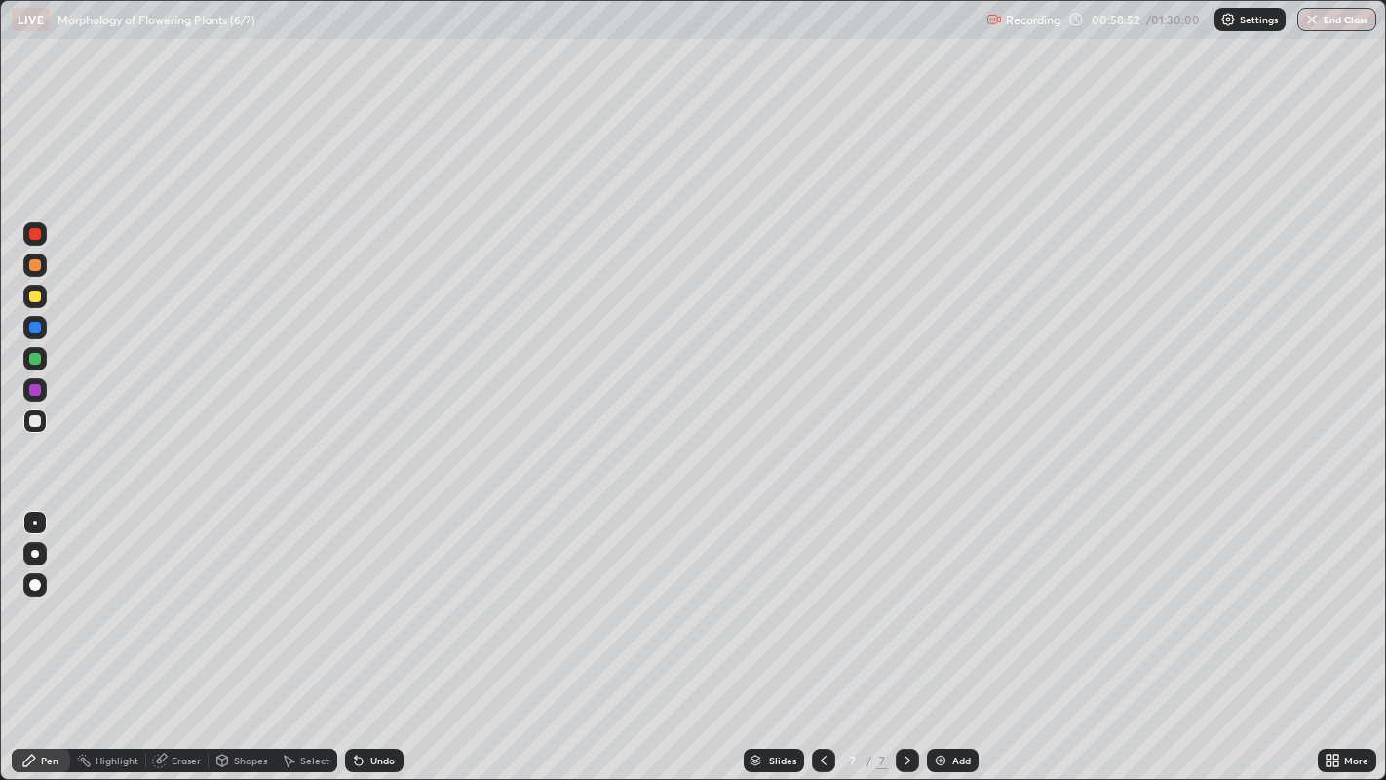
click at [40, 300] on div at bounding box center [34, 296] width 23 height 23
click at [56, 632] on div "Pen" at bounding box center [50, 760] width 18 height 10
click at [35, 358] on div at bounding box center [35, 359] width 12 height 12
click at [943, 632] on img at bounding box center [941, 760] width 16 height 16
click at [36, 422] on div at bounding box center [35, 421] width 12 height 12
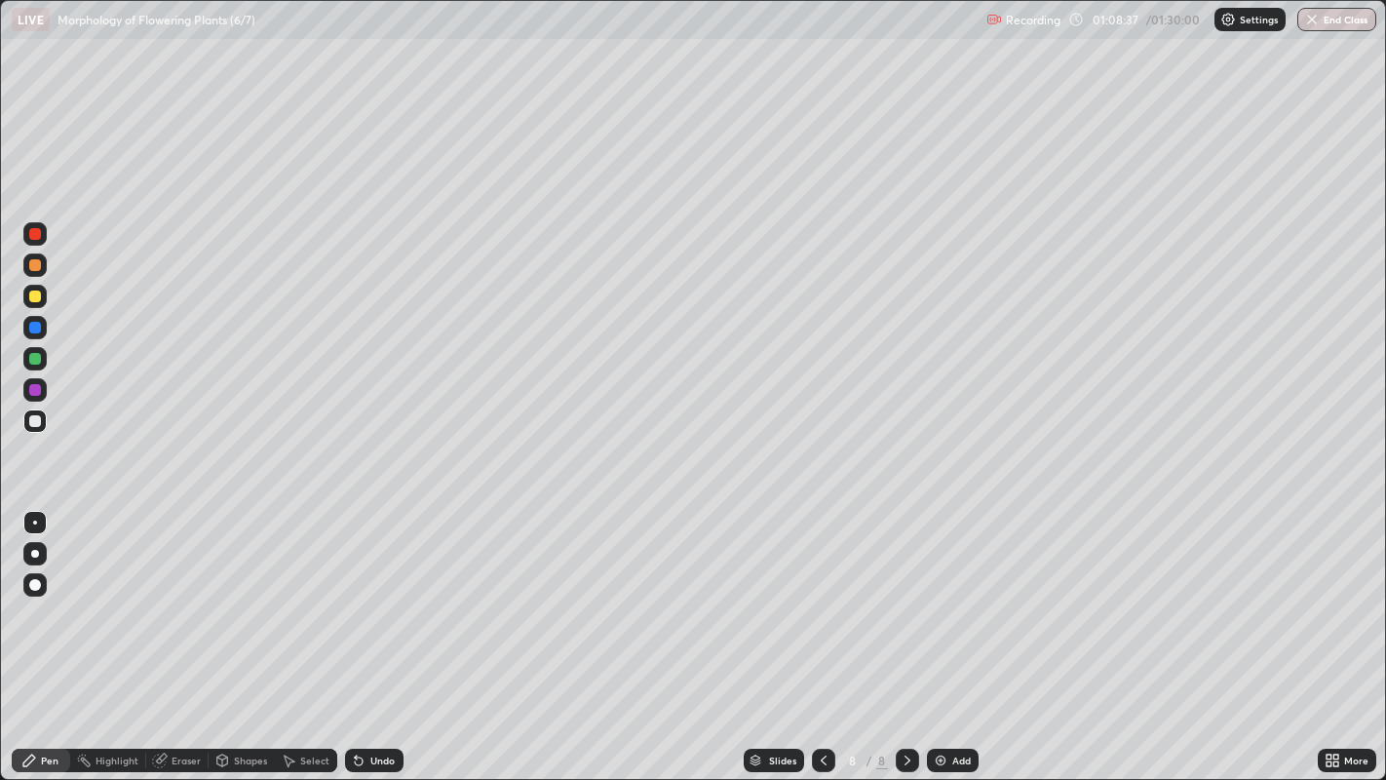
click at [172, 632] on div "Eraser" at bounding box center [186, 760] width 29 height 10
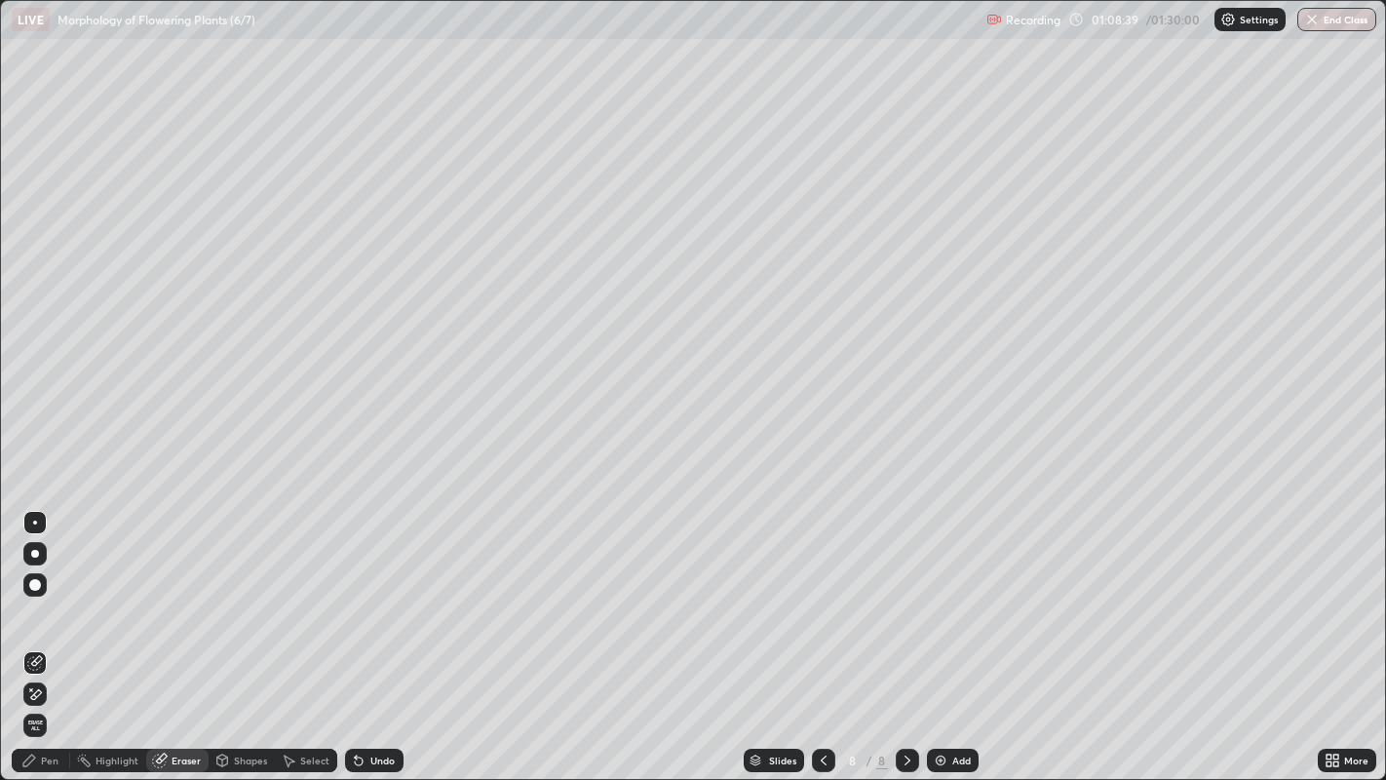
click at [49, 632] on div "Pen" at bounding box center [50, 760] width 18 height 10
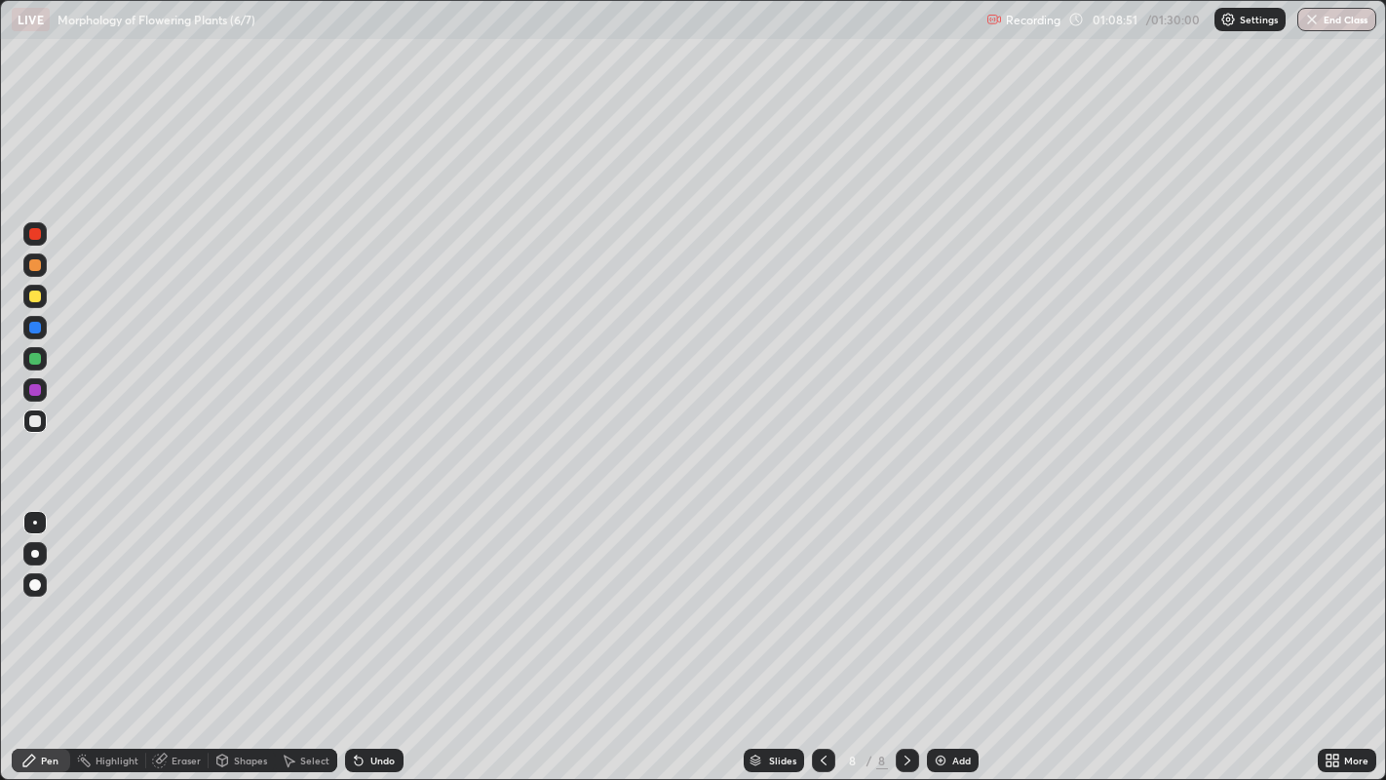
click at [33, 361] on div at bounding box center [35, 359] width 12 height 12
click at [40, 299] on div at bounding box center [35, 296] width 12 height 12
click at [34, 521] on div at bounding box center [35, 522] width 4 height 4
click at [36, 388] on div at bounding box center [35, 390] width 12 height 12
click at [938, 632] on img at bounding box center [941, 760] width 16 height 16
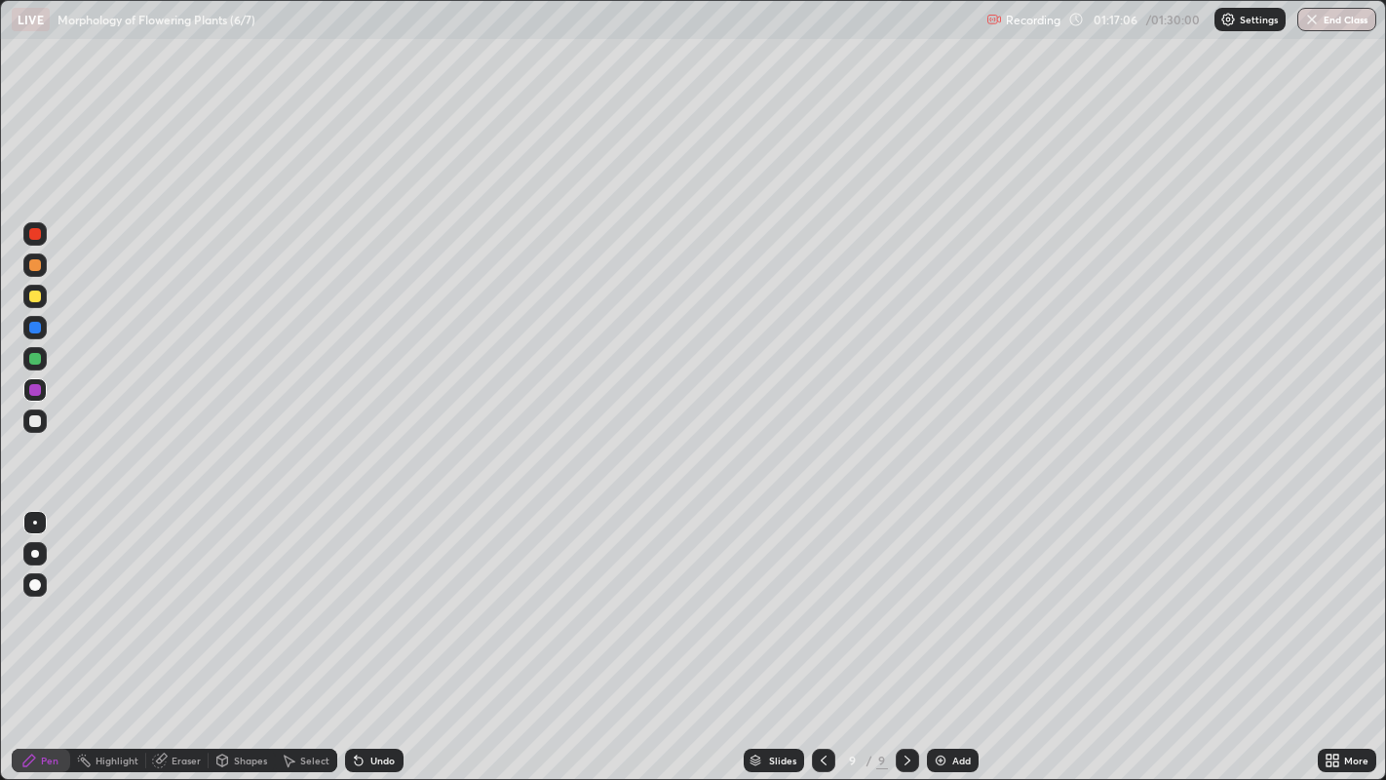
click at [34, 296] on div at bounding box center [35, 296] width 12 height 12
click at [36, 362] on div at bounding box center [35, 359] width 12 height 12
click at [1318, 19] on img "button" at bounding box center [1312, 20] width 16 height 16
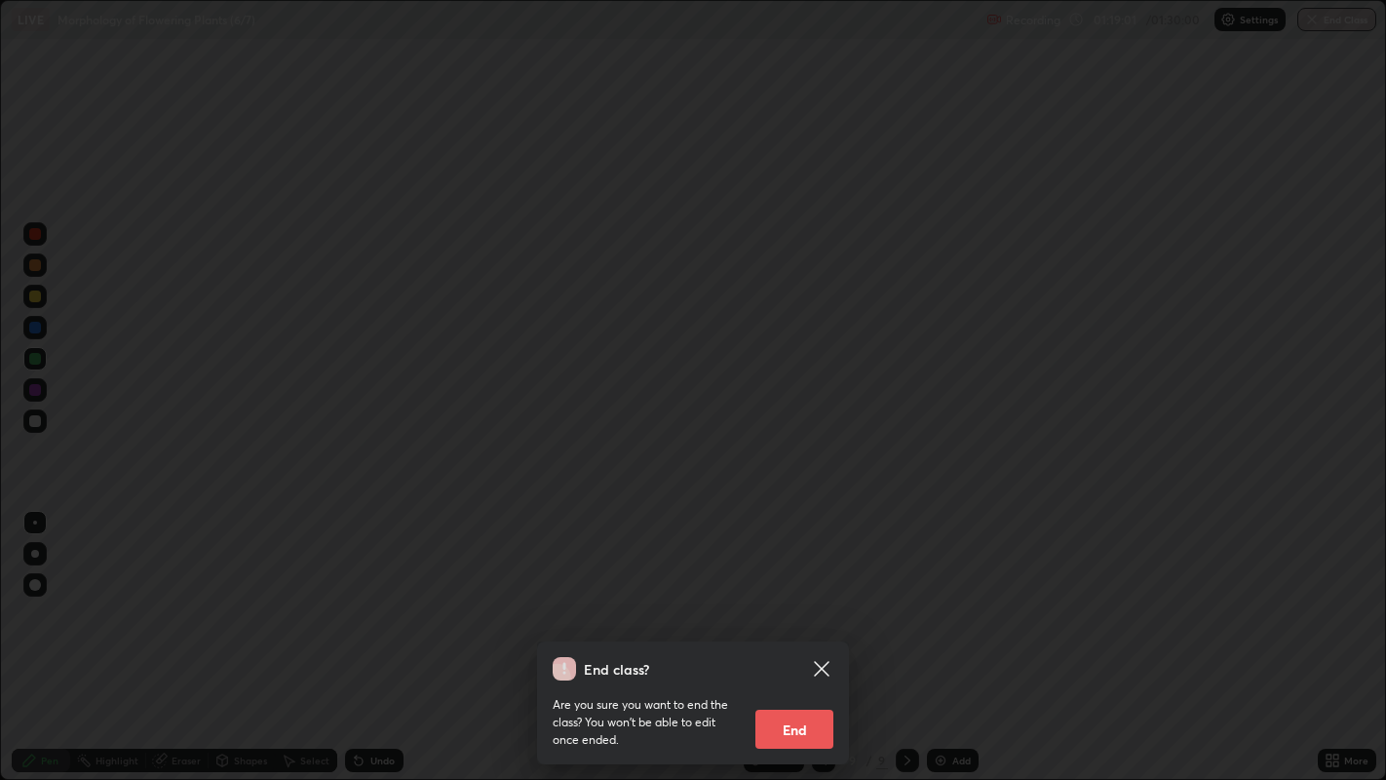
click at [805, 632] on button "End" at bounding box center [794, 728] width 78 height 39
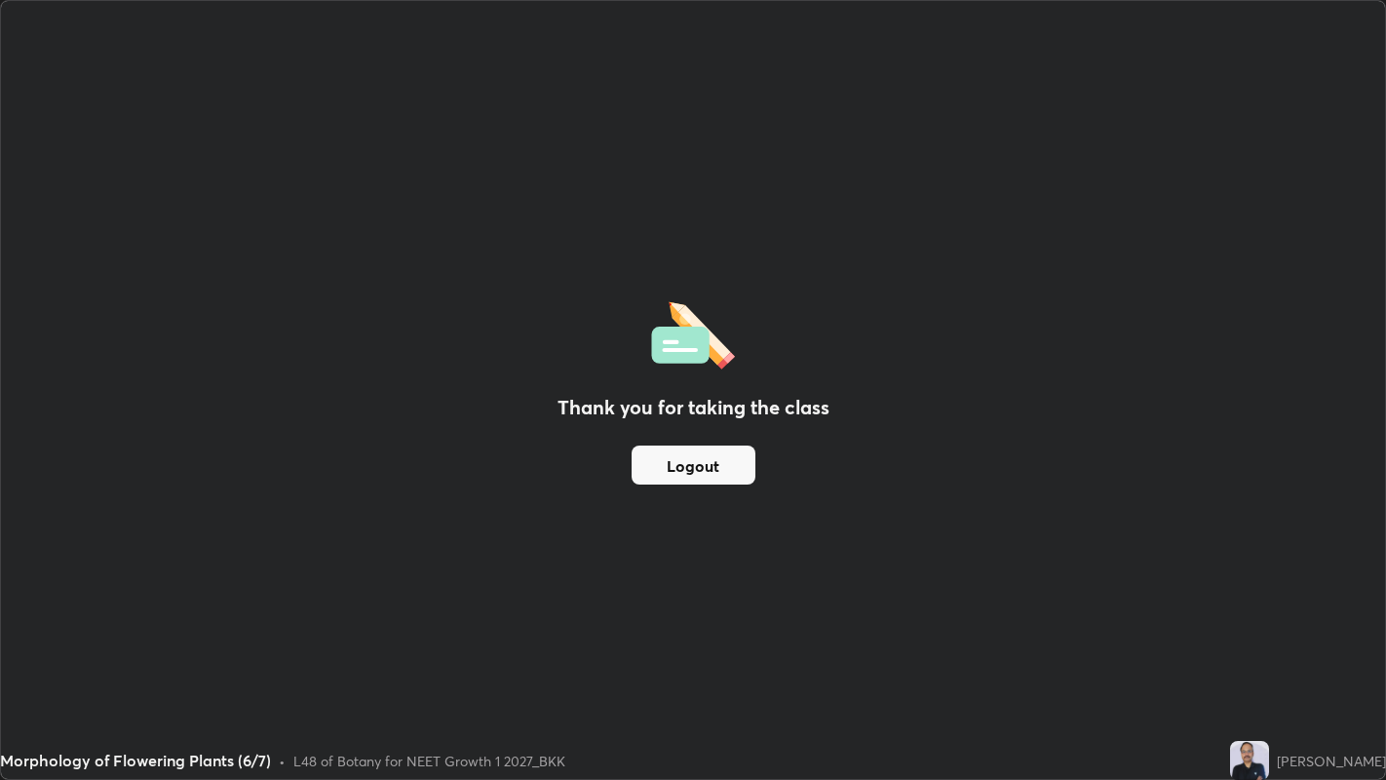
click at [672, 463] on button "Logout" at bounding box center [693, 464] width 124 height 39
